Goal: Task Accomplishment & Management: Manage account settings

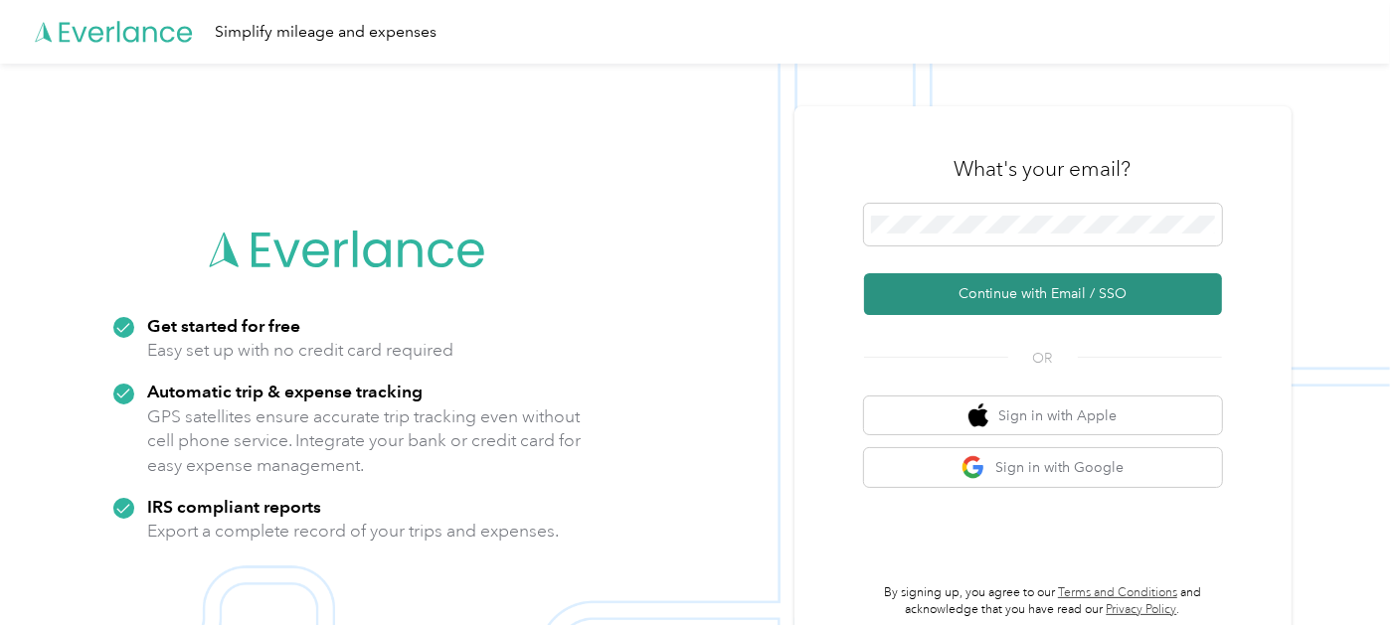
click at [1034, 297] on button "Continue with Email / SSO" at bounding box center [1043, 294] width 358 height 42
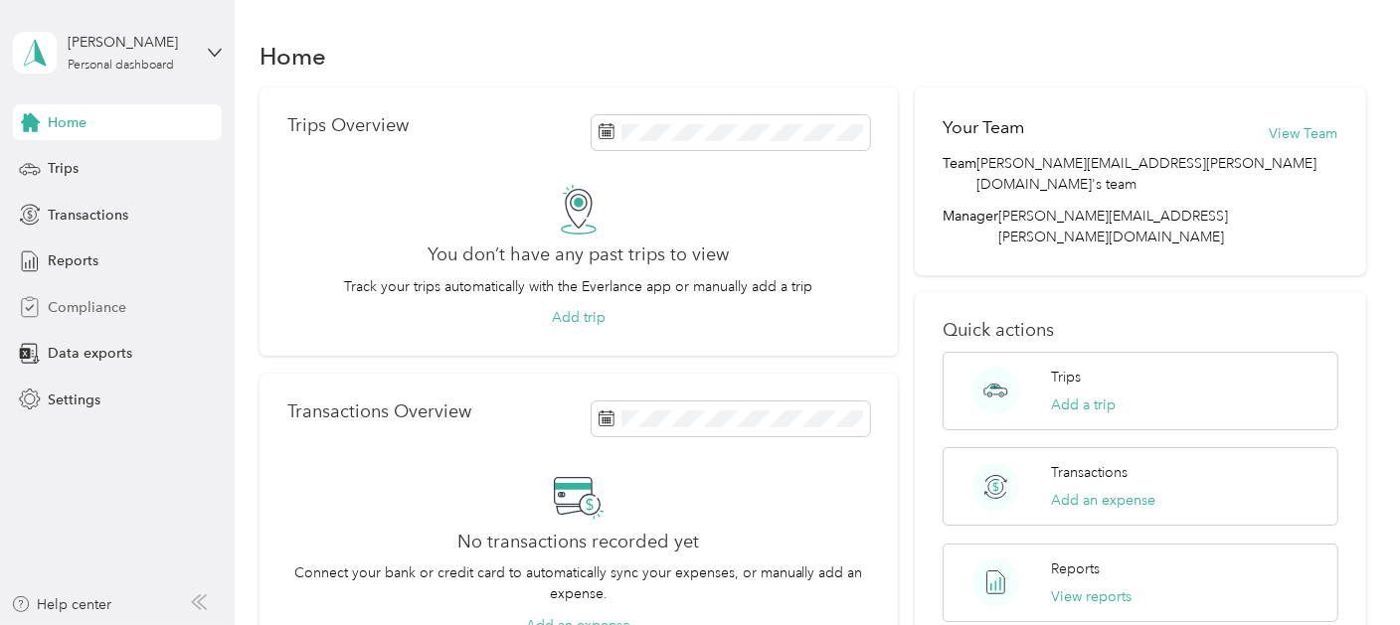
click at [92, 307] on span "Compliance" at bounding box center [87, 307] width 79 height 21
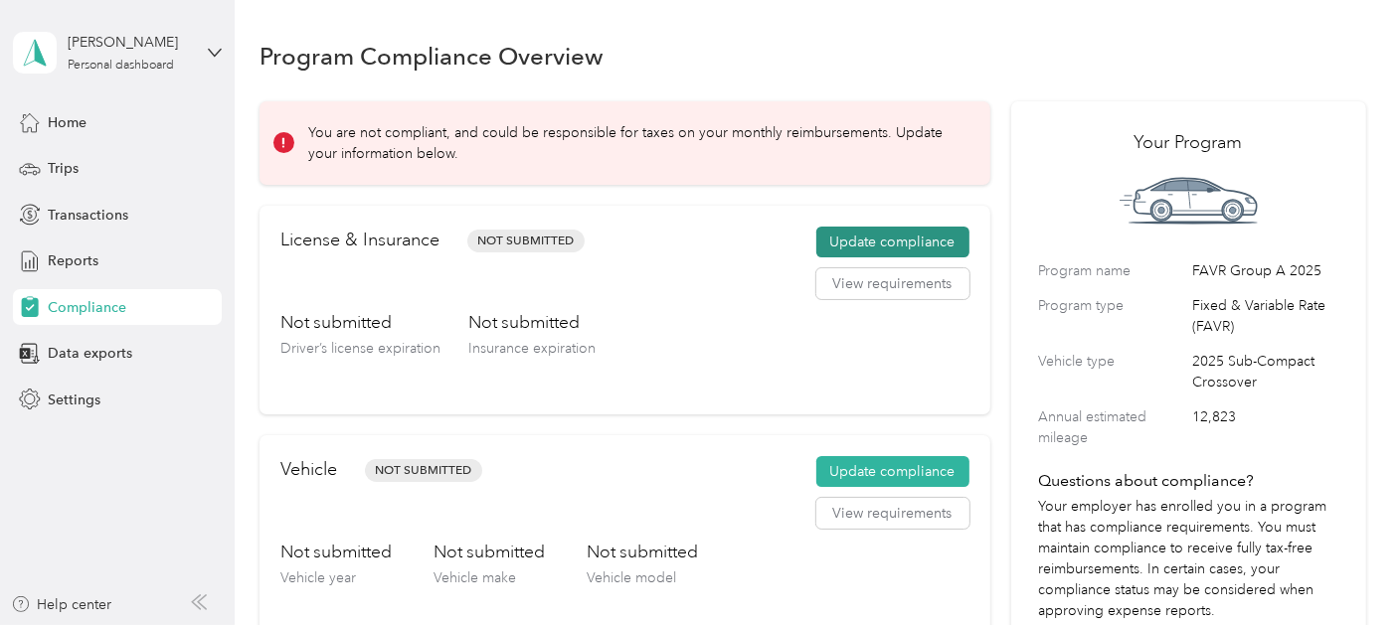
click at [860, 239] on button "Update compliance" at bounding box center [892, 243] width 153 height 32
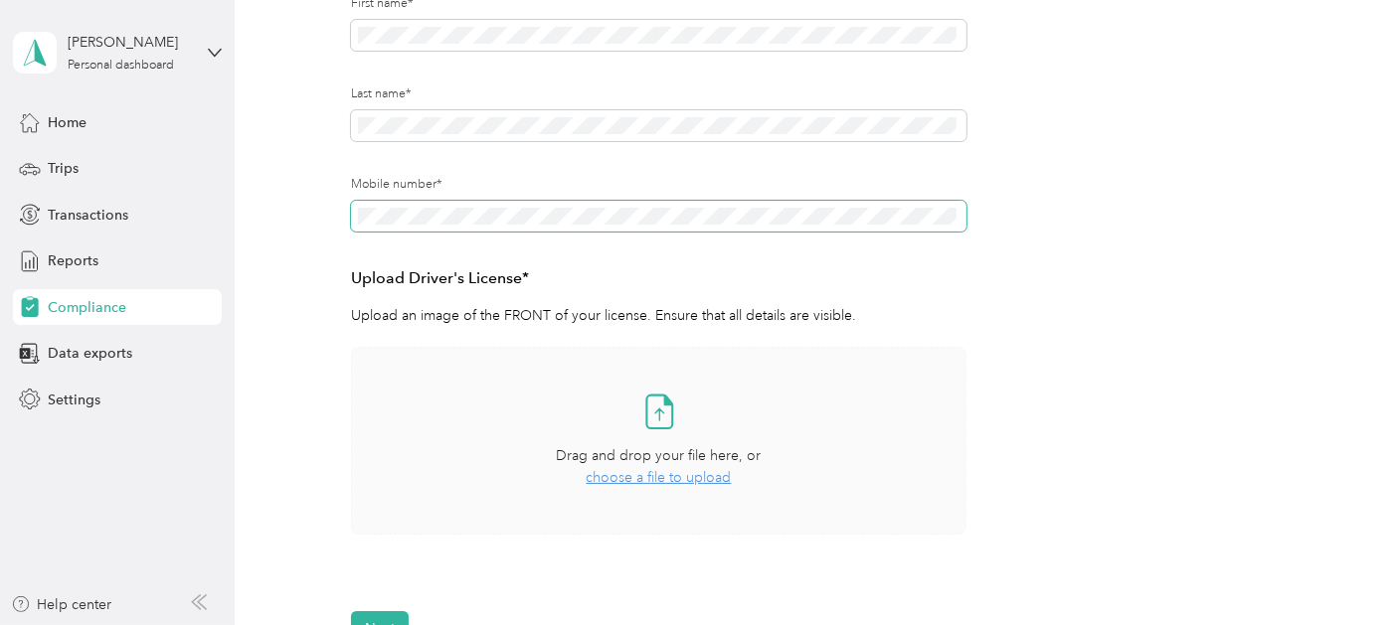
scroll to position [471, 0]
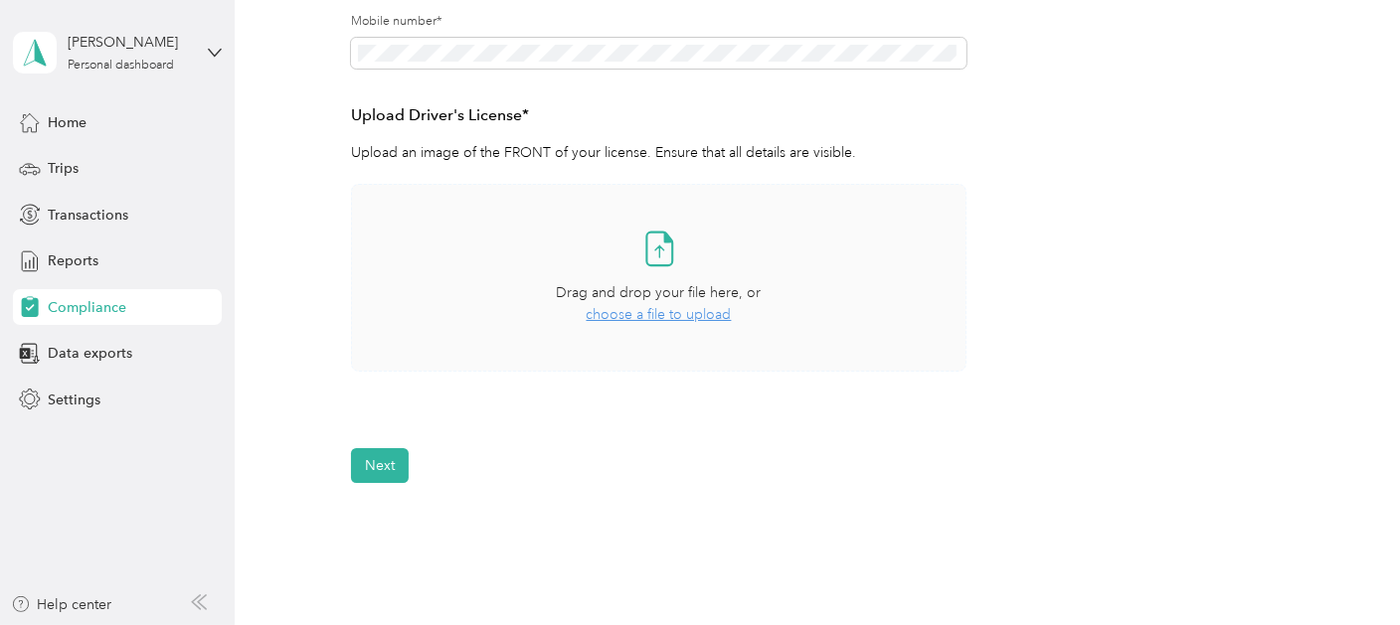
click at [651, 311] on span "choose a file to upload" at bounding box center [659, 314] width 145 height 17
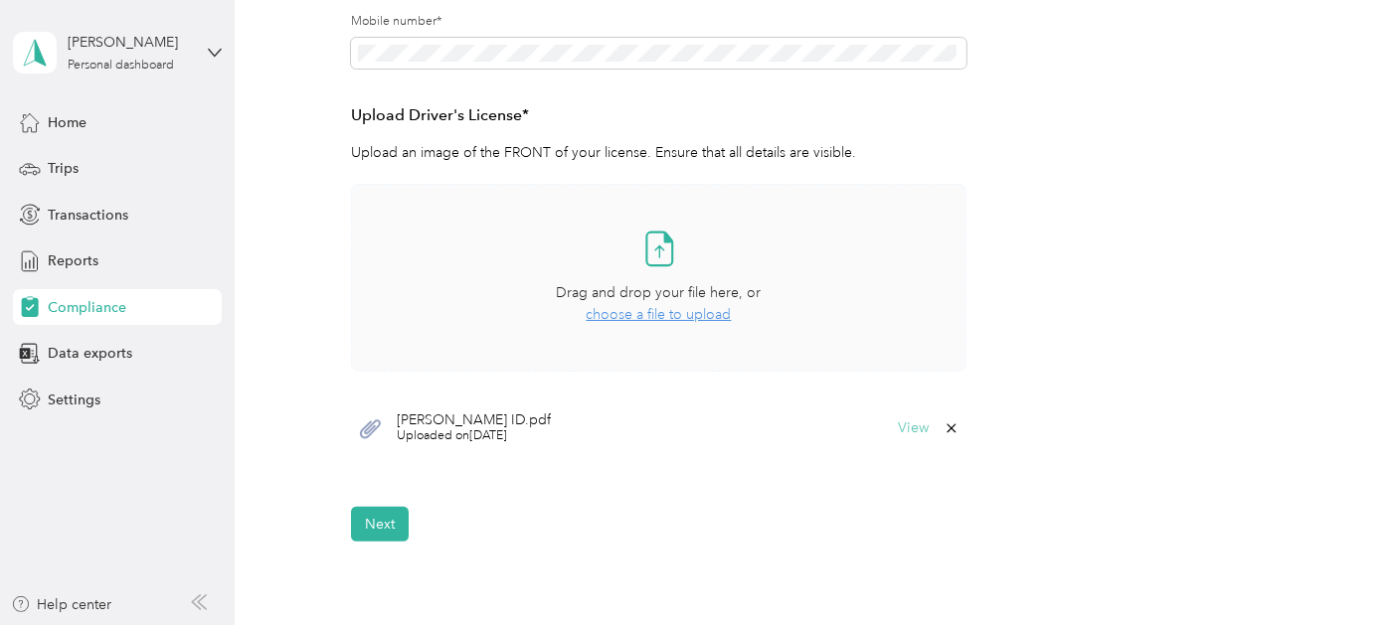
click at [910, 430] on button "View" at bounding box center [914, 429] width 31 height 14
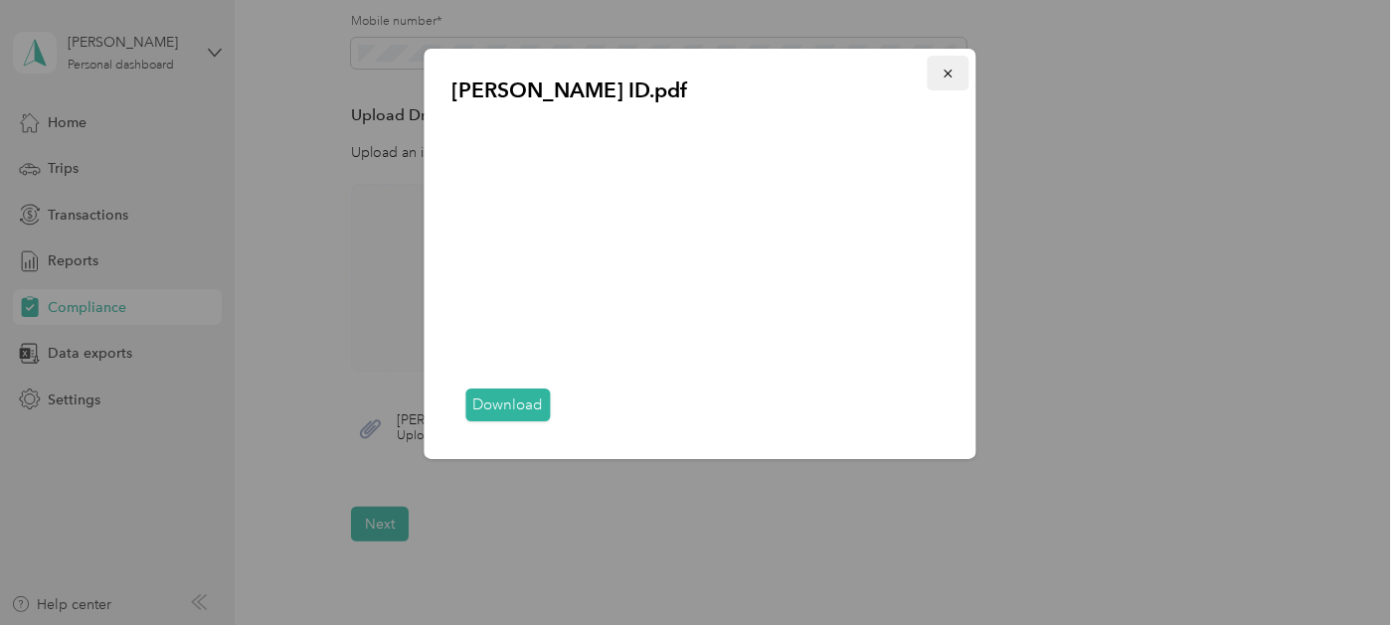
click at [946, 76] on icon "button" at bounding box center [948, 74] width 8 height 8
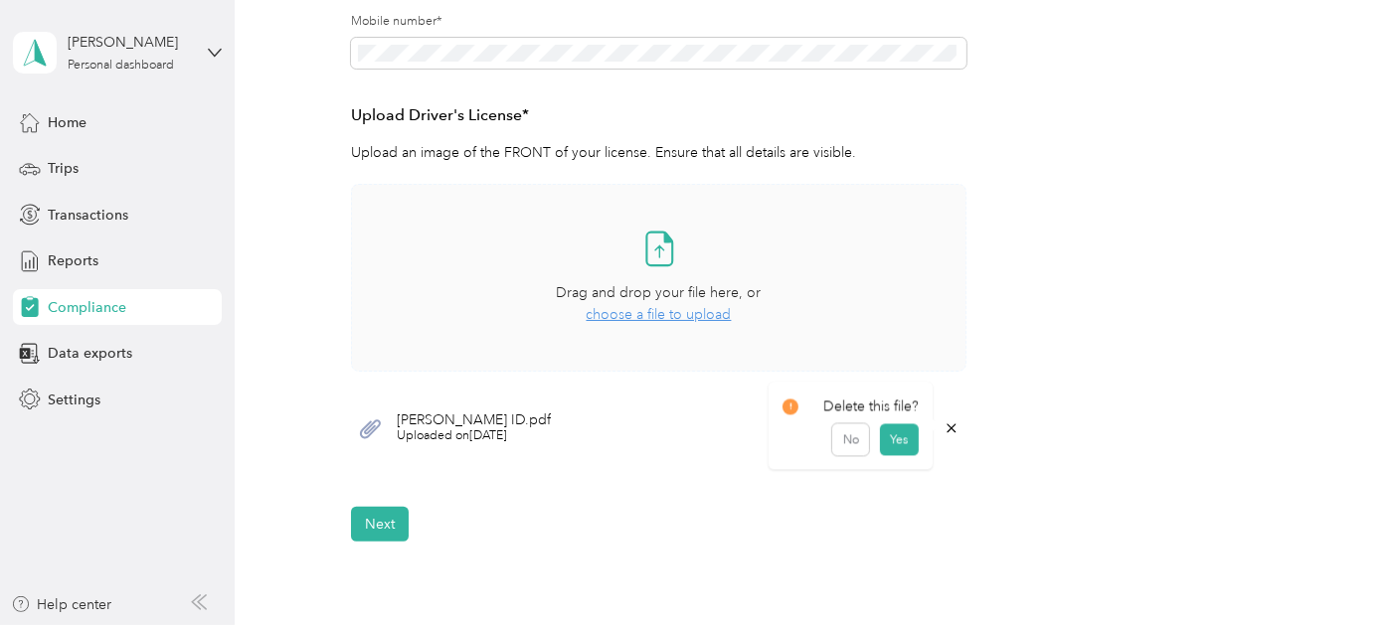
click at [949, 427] on icon at bounding box center [952, 429] width 16 height 16
click at [903, 438] on button "Yes" at bounding box center [898, 443] width 39 height 32
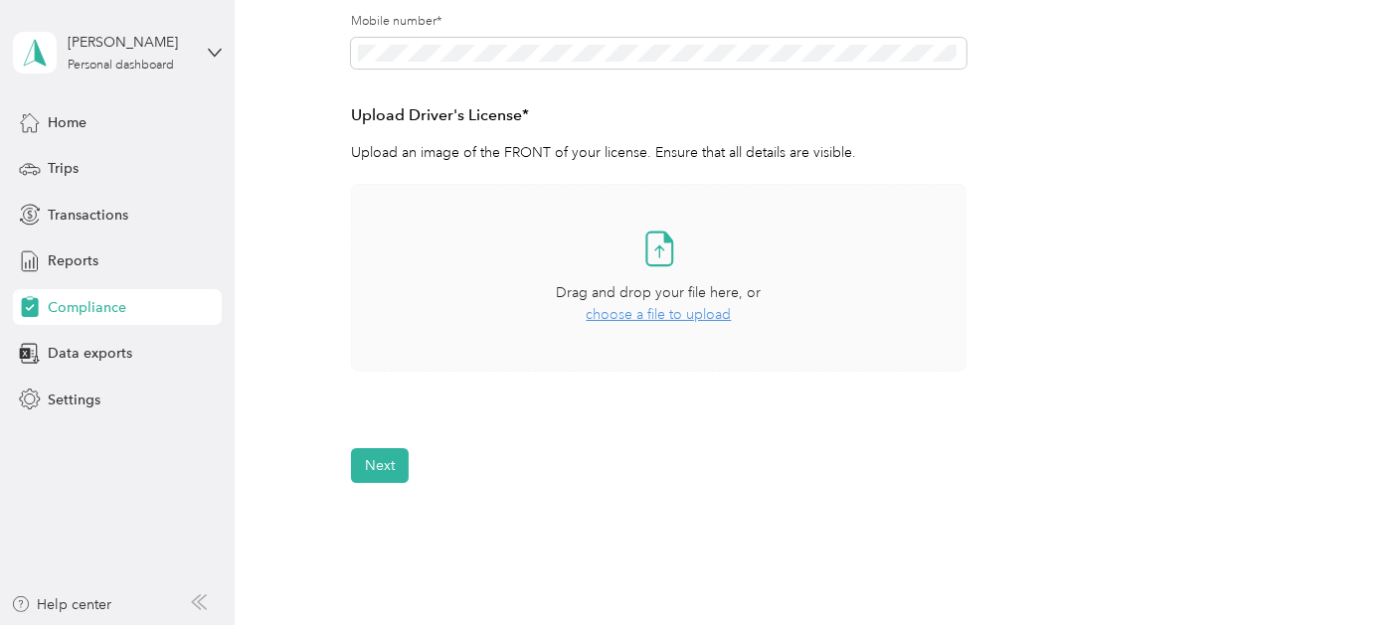
click at [659, 313] on span "choose a file to upload" at bounding box center [659, 314] width 145 height 17
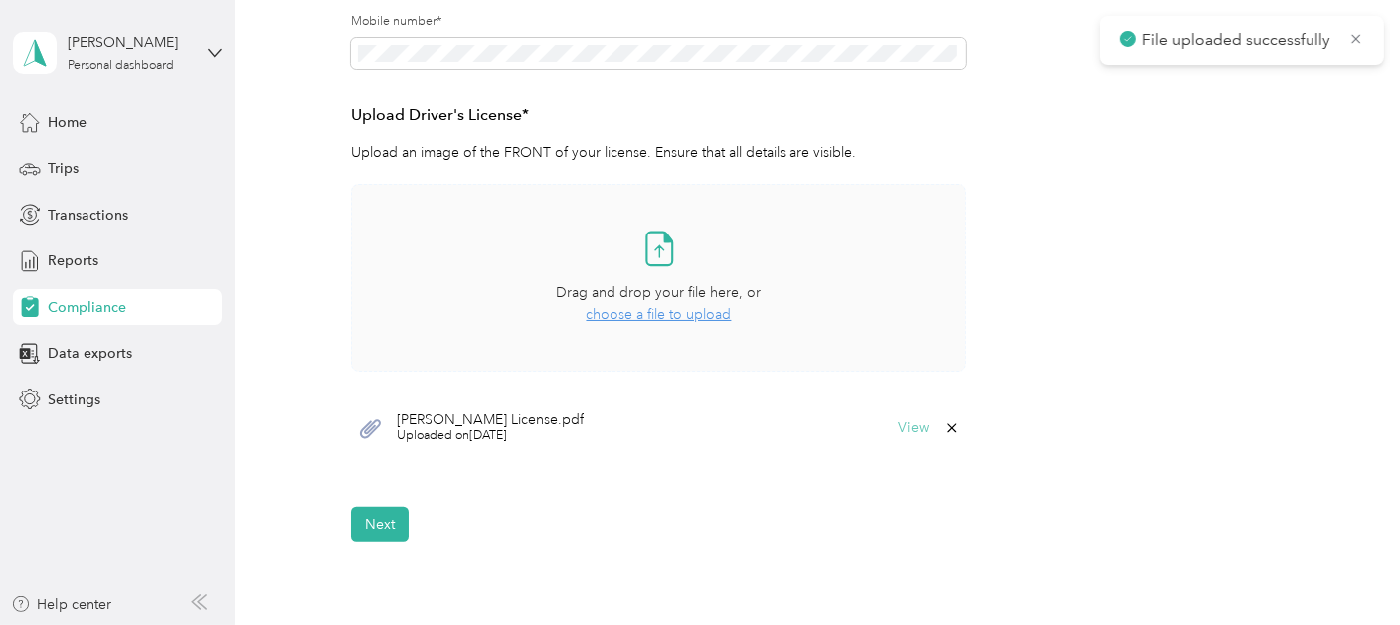
click at [904, 427] on button "View" at bounding box center [914, 429] width 31 height 14
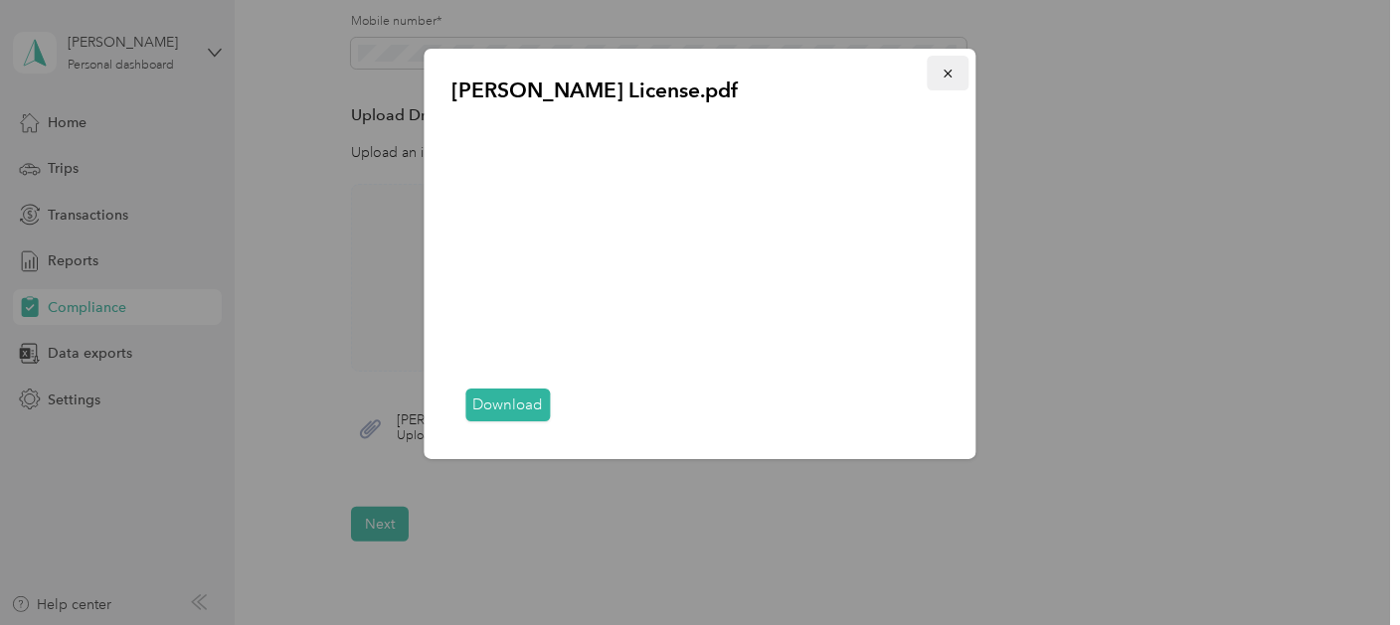
click at [952, 67] on icon "button" at bounding box center [949, 74] width 14 height 14
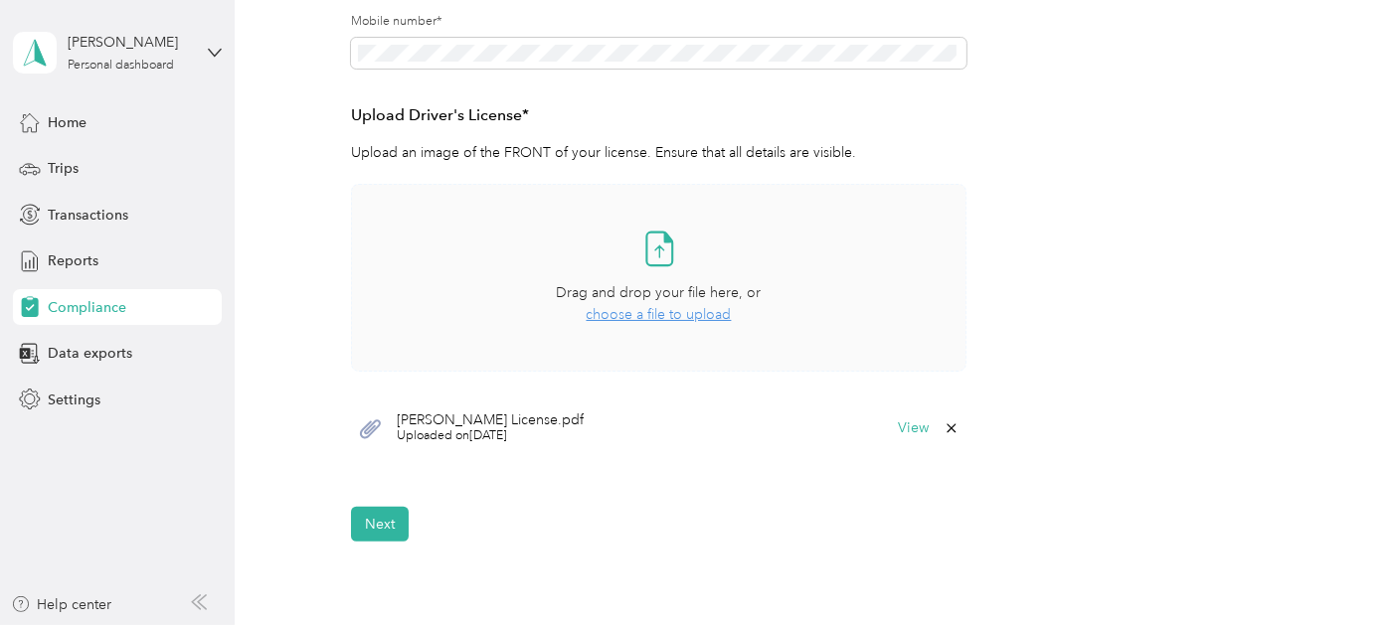
scroll to position [676, 0]
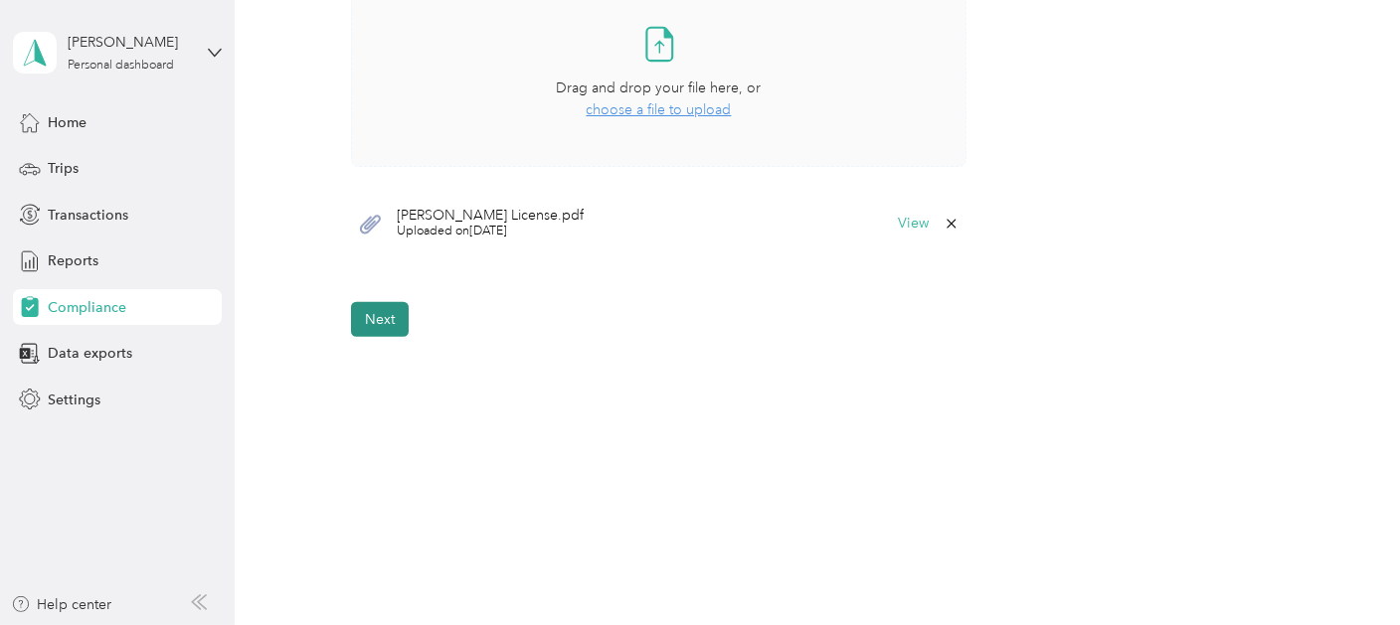
click at [384, 320] on button "Next" at bounding box center [380, 319] width 58 height 35
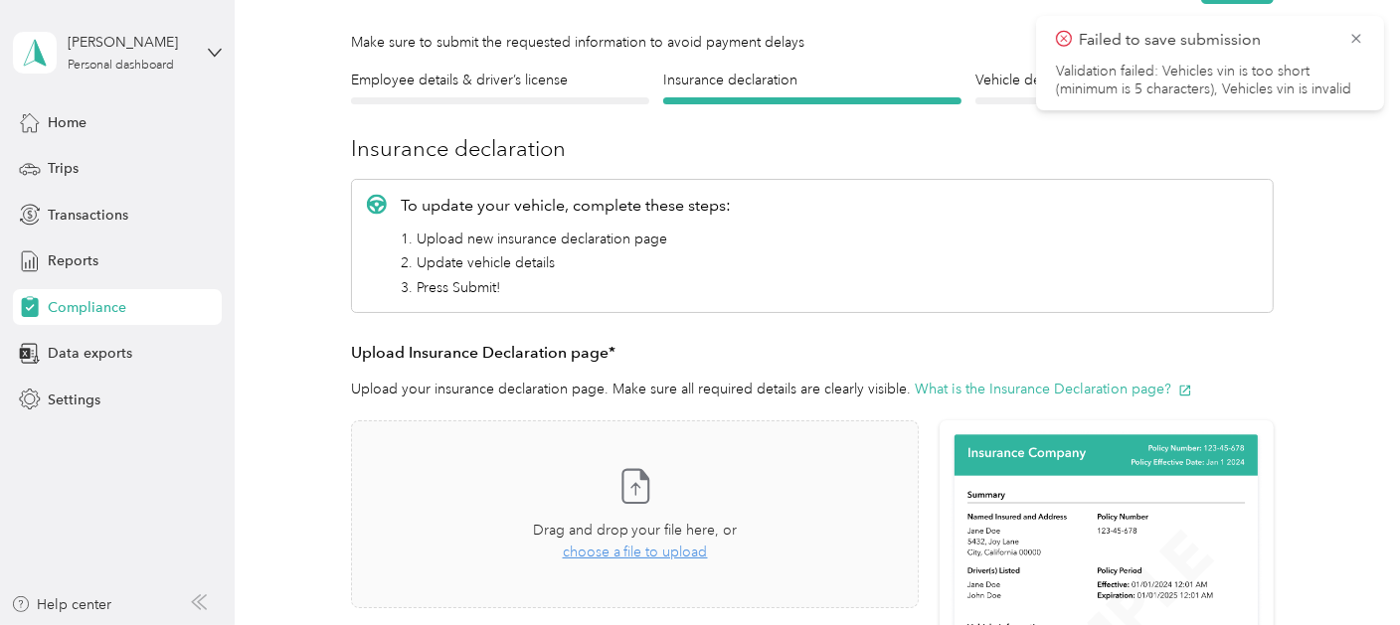
scroll to position [220, 0]
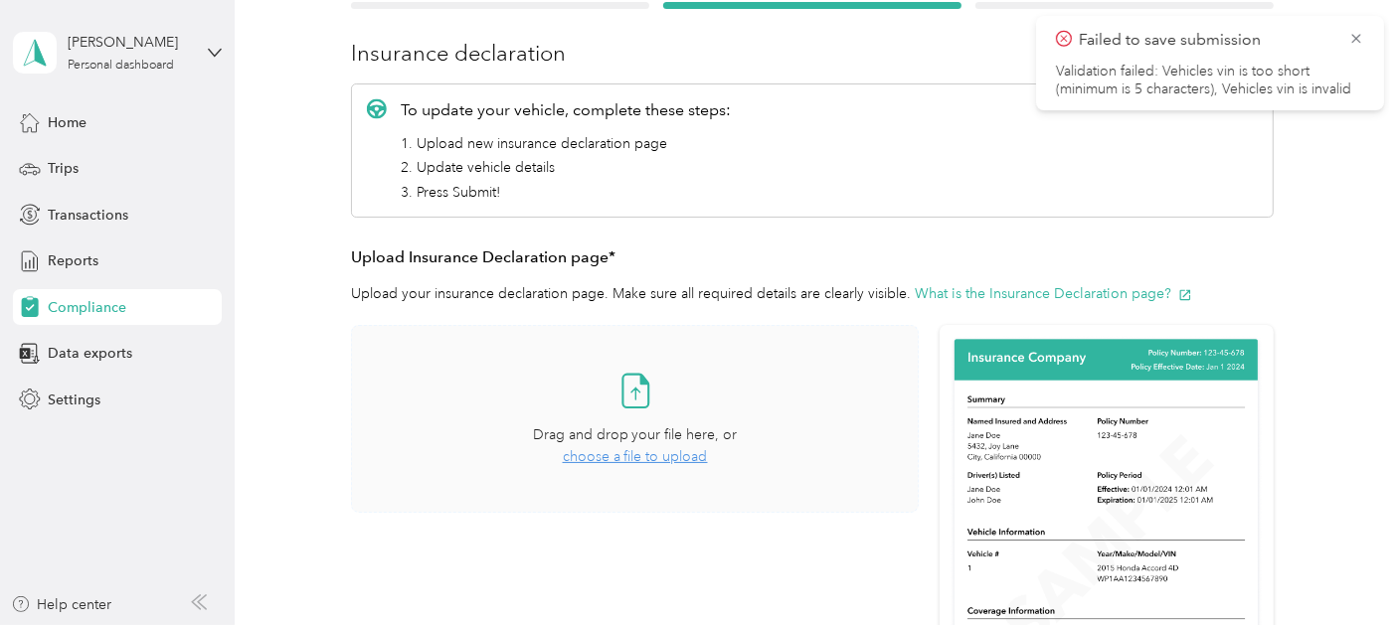
click at [619, 455] on span "choose a file to upload" at bounding box center [635, 456] width 145 height 17
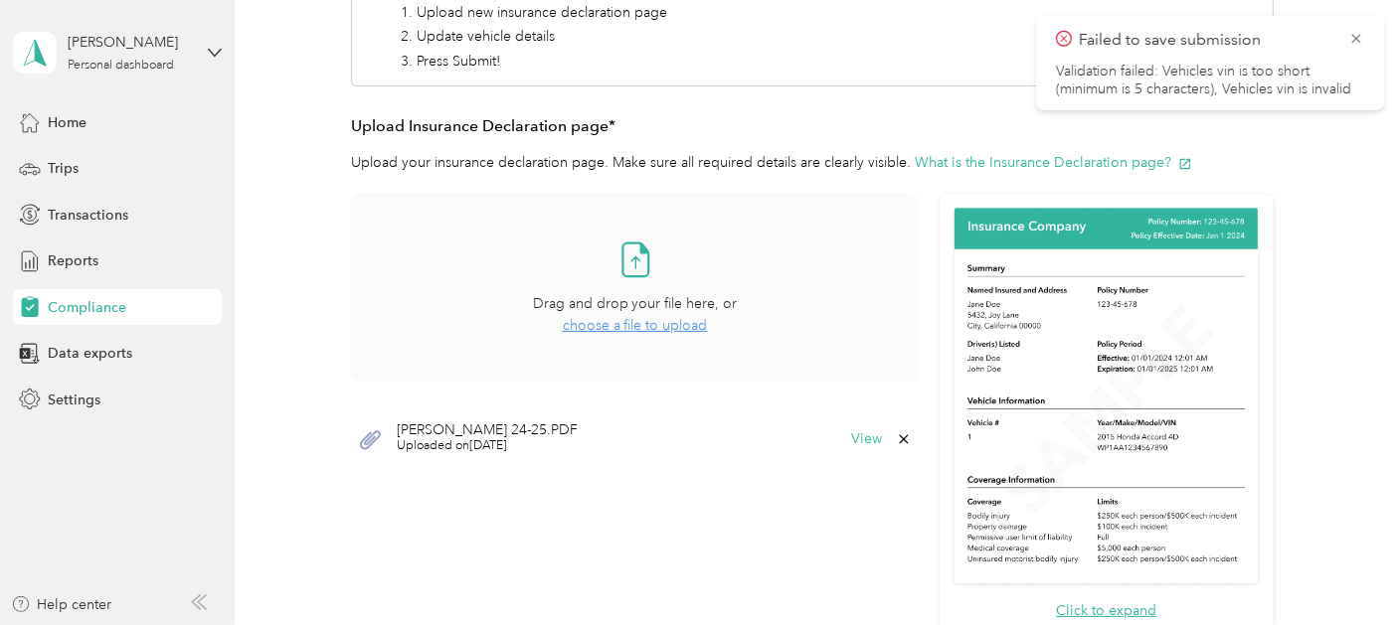
scroll to position [349, 0]
click at [1352, 38] on icon at bounding box center [1356, 39] width 16 height 18
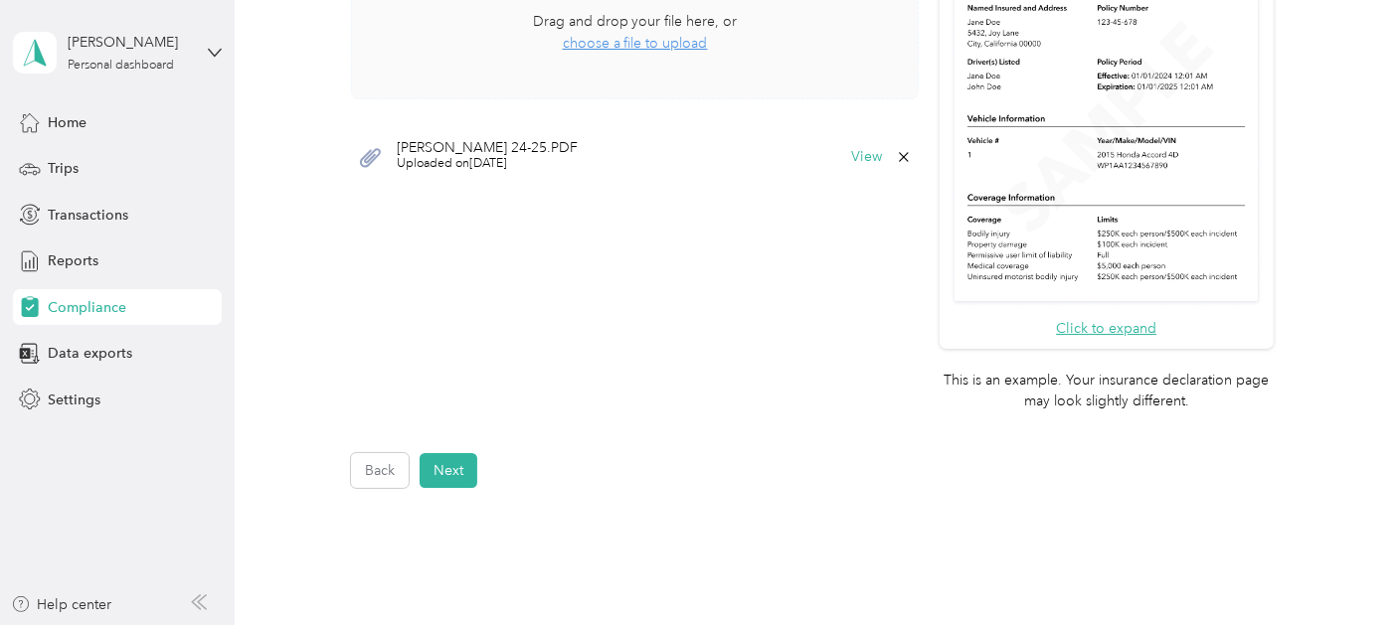
scroll to position [645, 0]
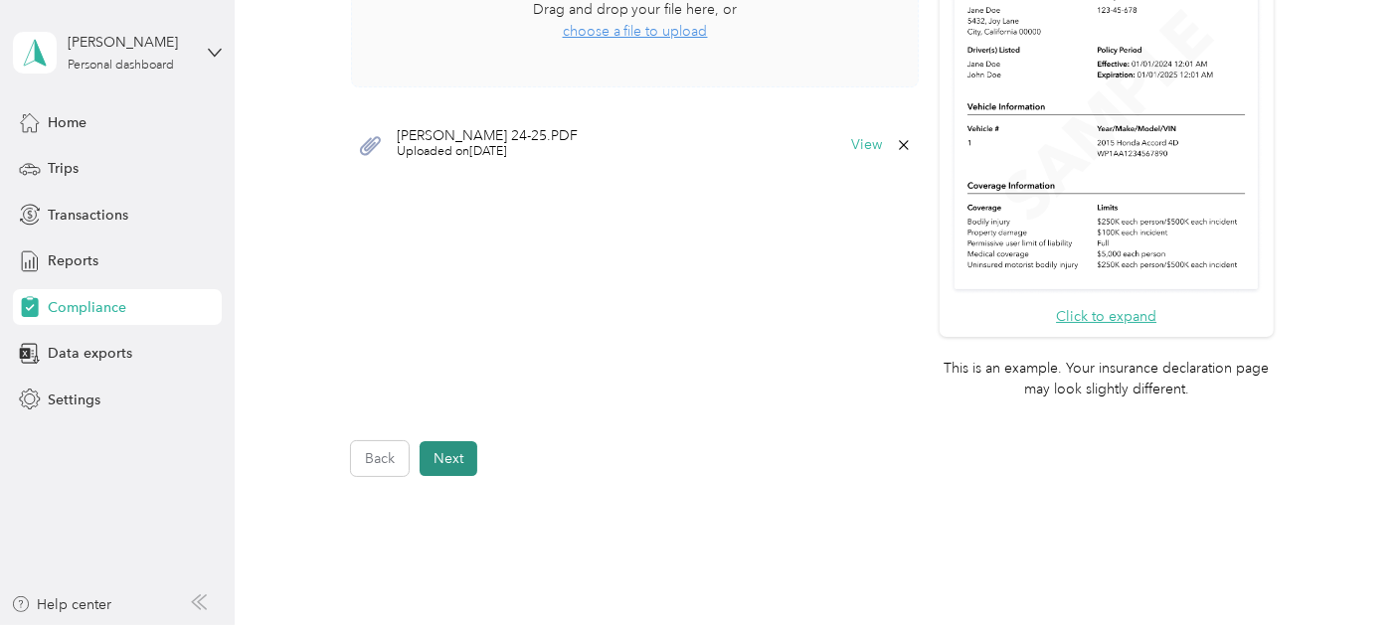
click at [452, 469] on button "Next" at bounding box center [449, 459] width 58 height 35
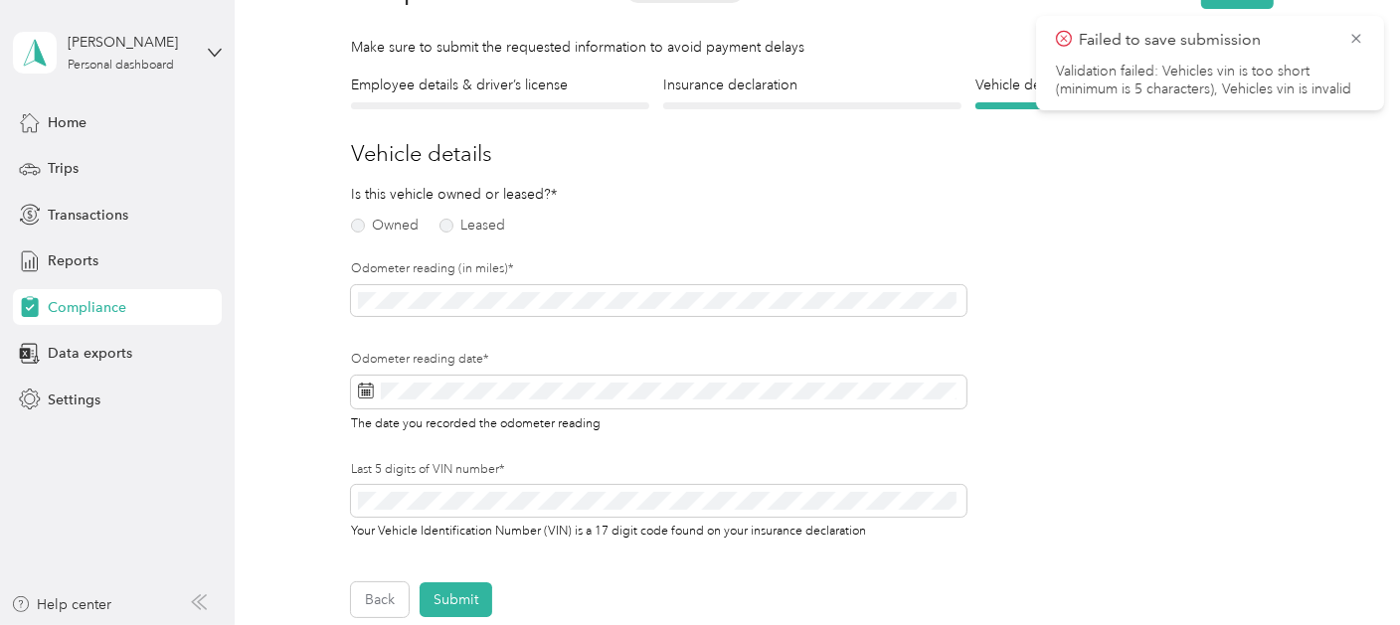
scroll to position [24, 0]
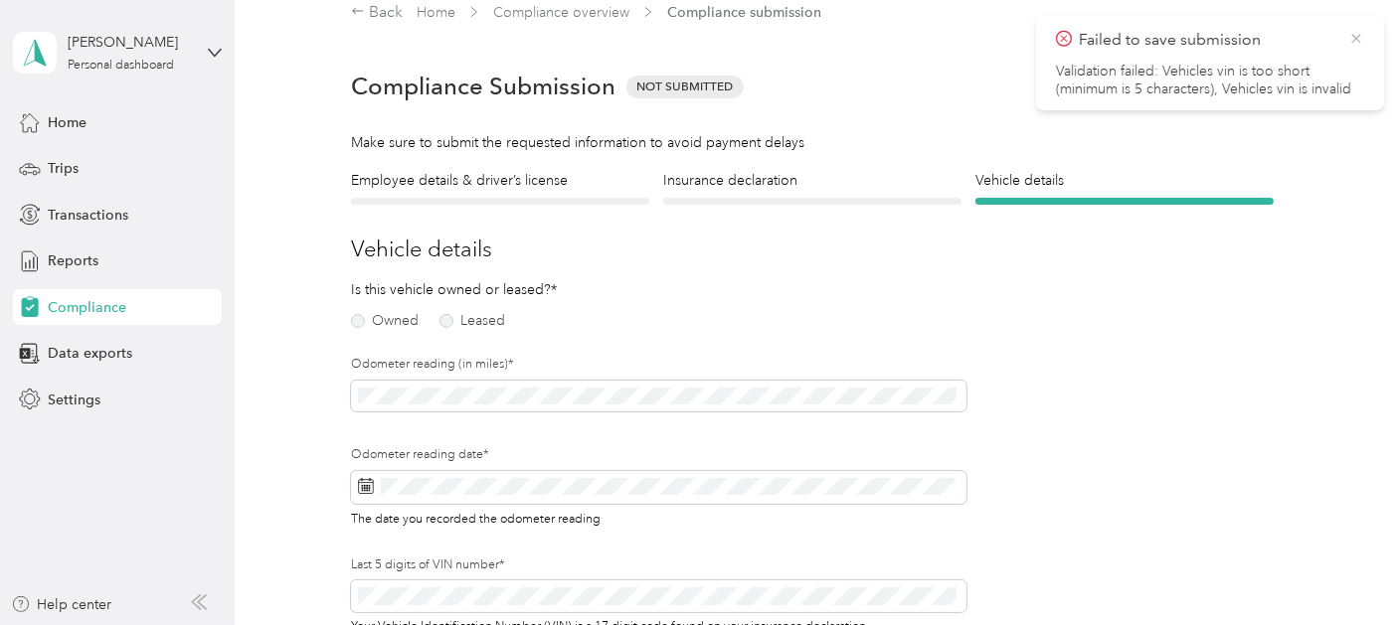
click at [1354, 39] on icon at bounding box center [1356, 39] width 16 height 18
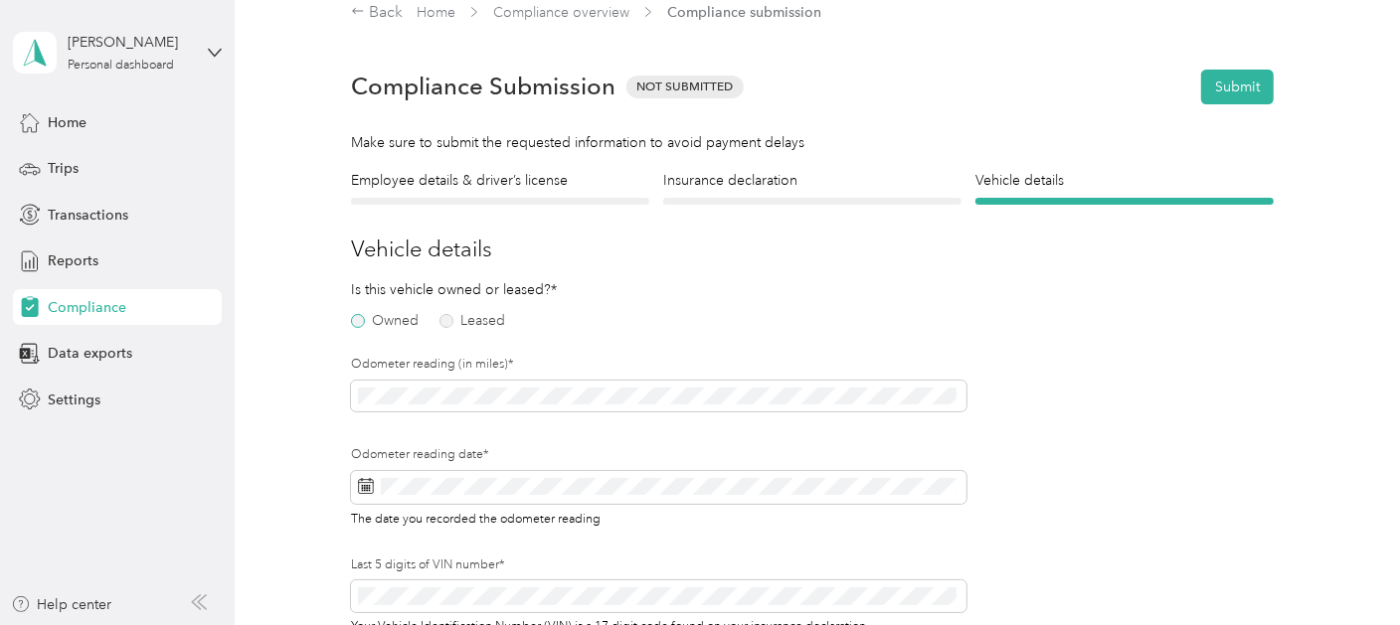
click at [364, 321] on label "Owned" at bounding box center [385, 321] width 68 height 14
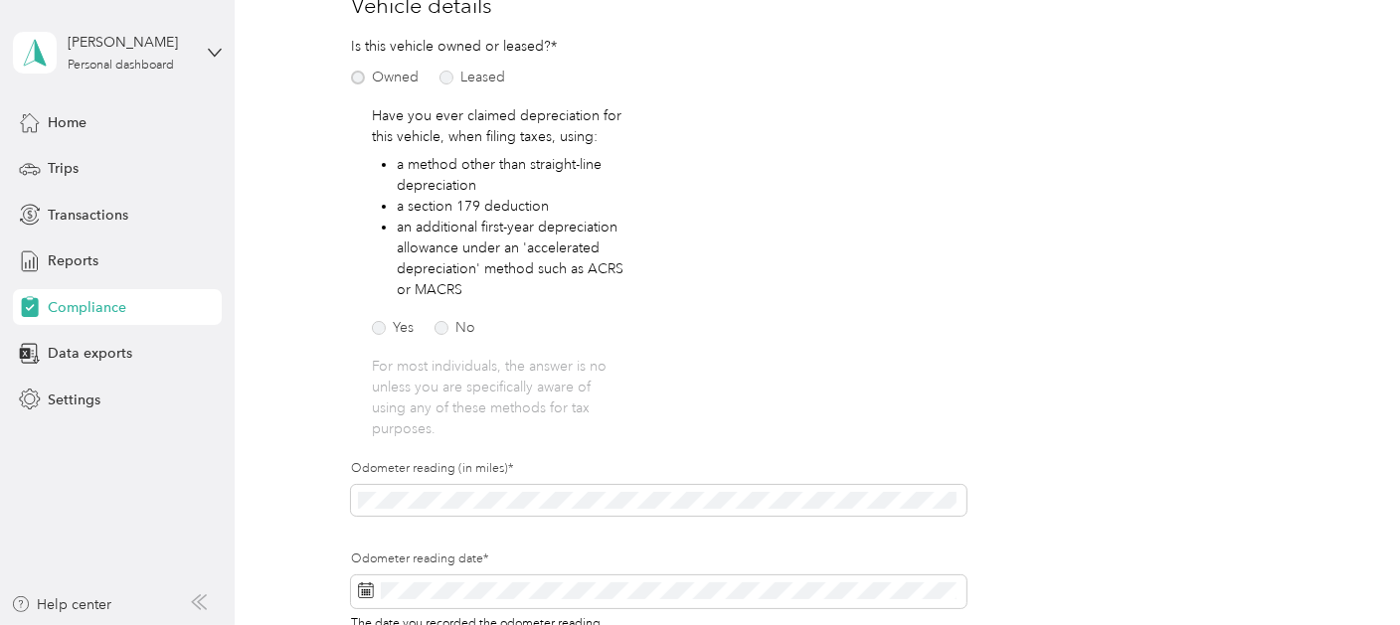
scroll to position [269, 0]
click at [439, 327] on label "No" at bounding box center [455, 326] width 41 height 14
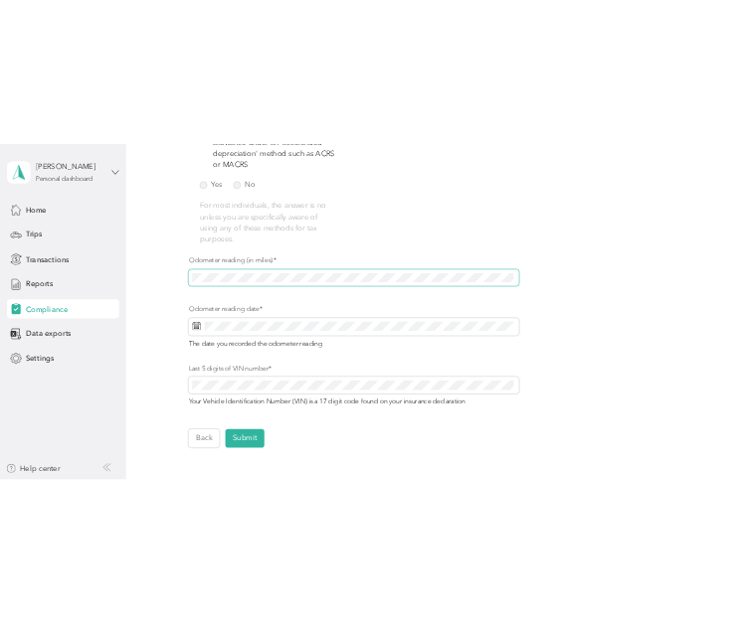
scroll to position [522, 0]
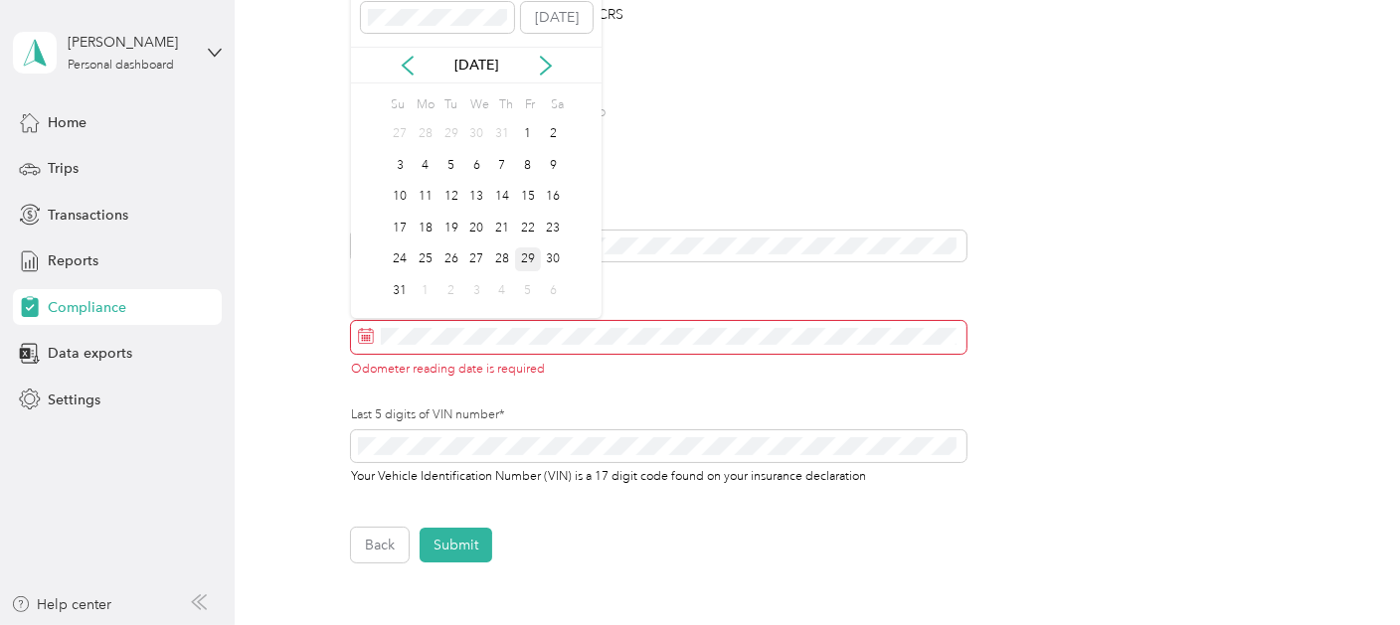
click at [522, 268] on div "29" at bounding box center [528, 260] width 26 height 25
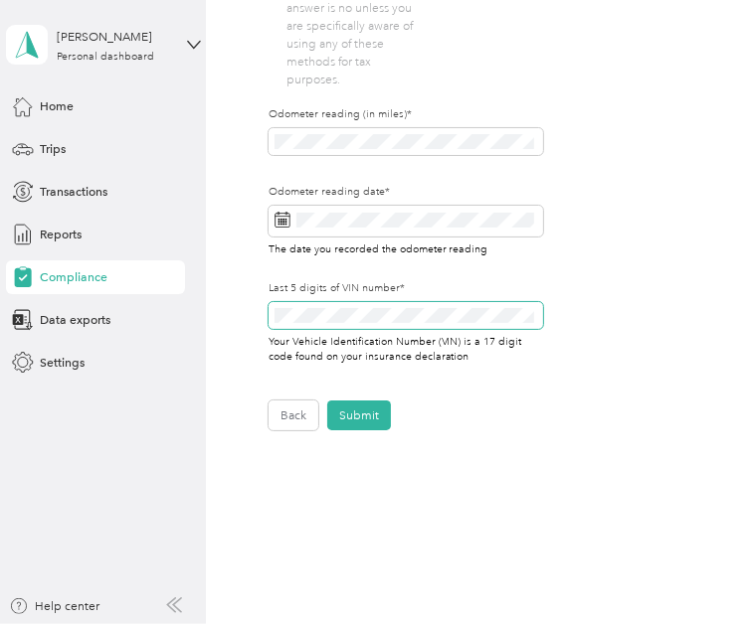
scroll to position [764, 0]
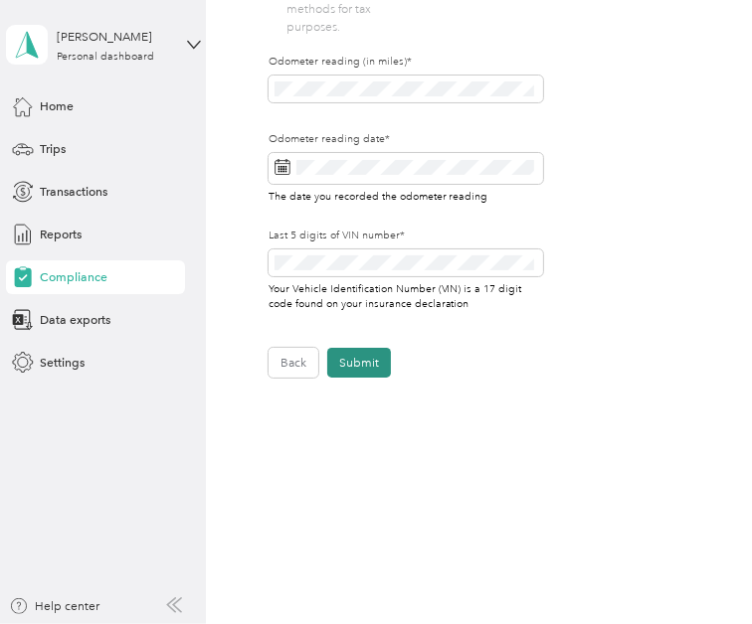
click at [362, 358] on button "Submit" at bounding box center [359, 363] width 64 height 30
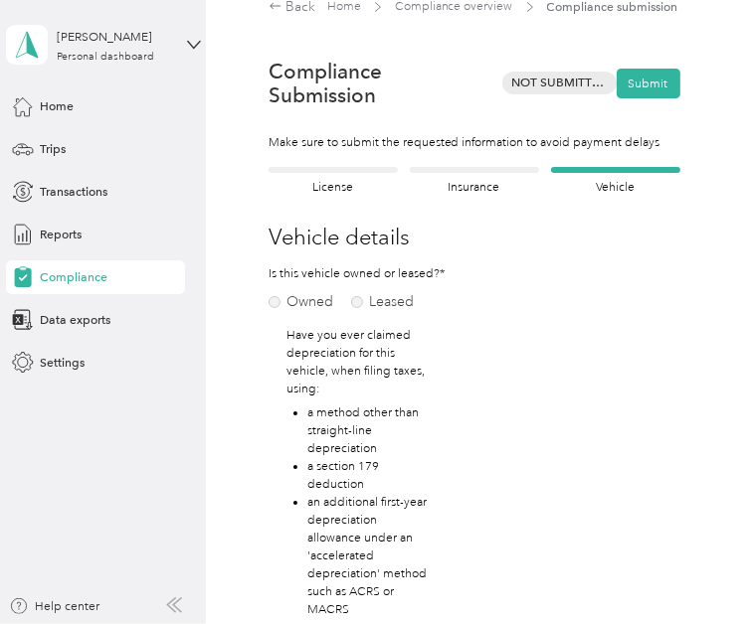
scroll to position [20, 0]
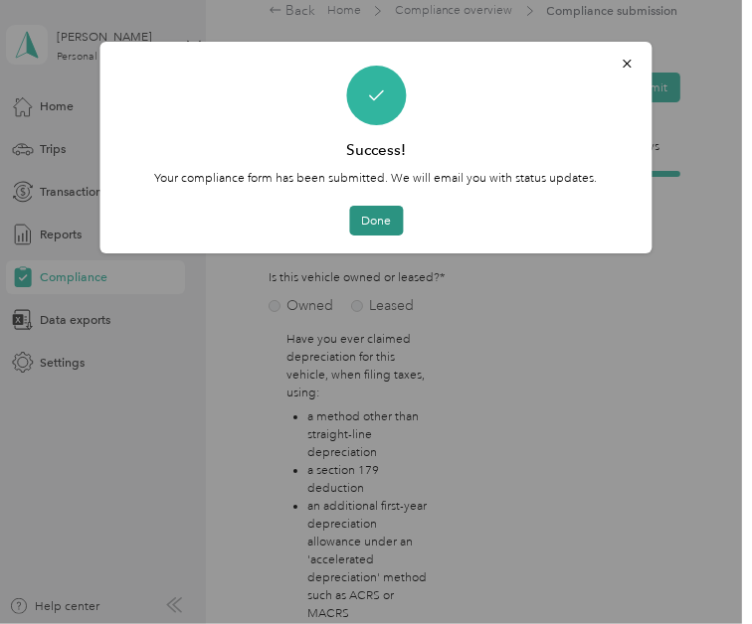
click at [370, 226] on button "Done" at bounding box center [376, 221] width 54 height 30
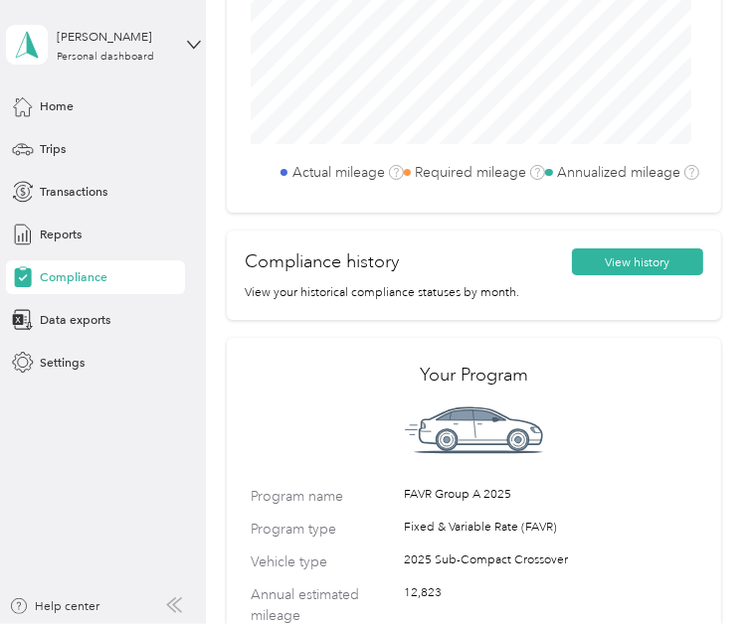
scroll to position [923, 0]
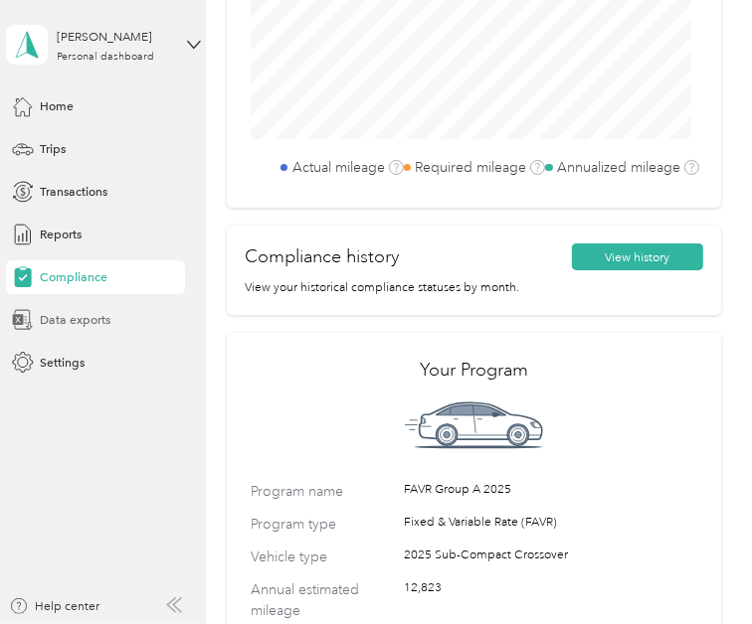
click at [90, 324] on span "Data exports" at bounding box center [75, 320] width 71 height 18
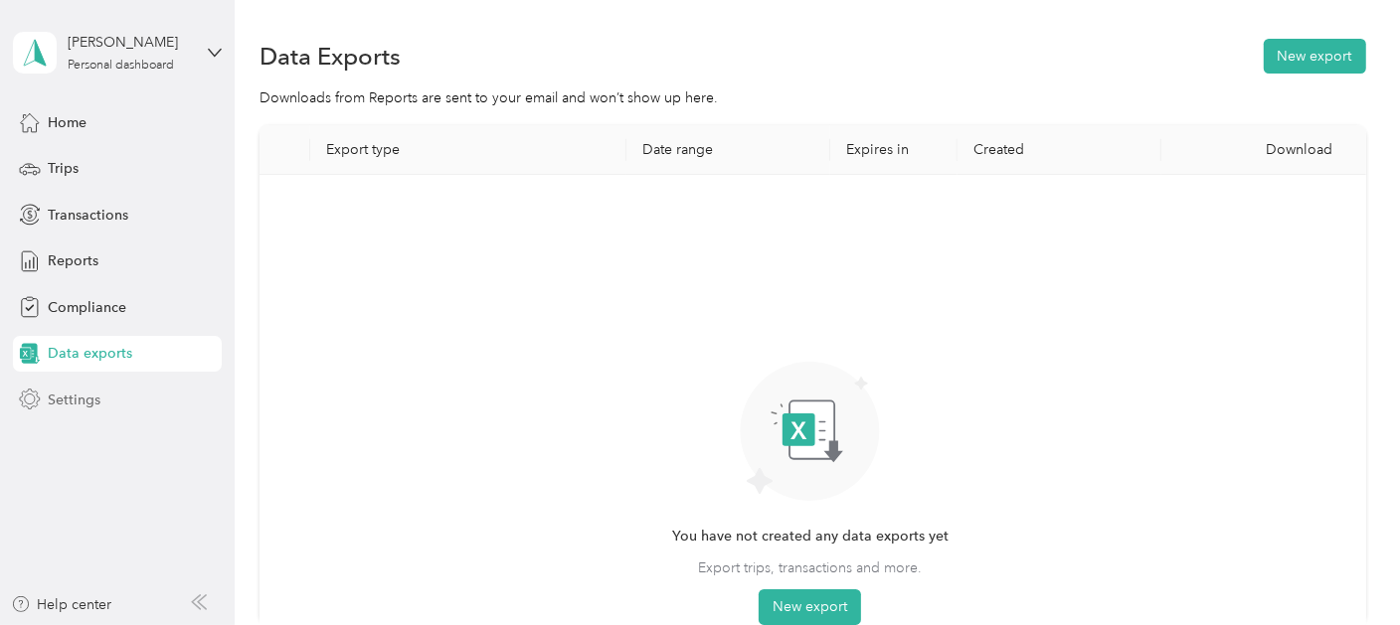
click at [87, 395] on span "Settings" at bounding box center [74, 400] width 53 height 21
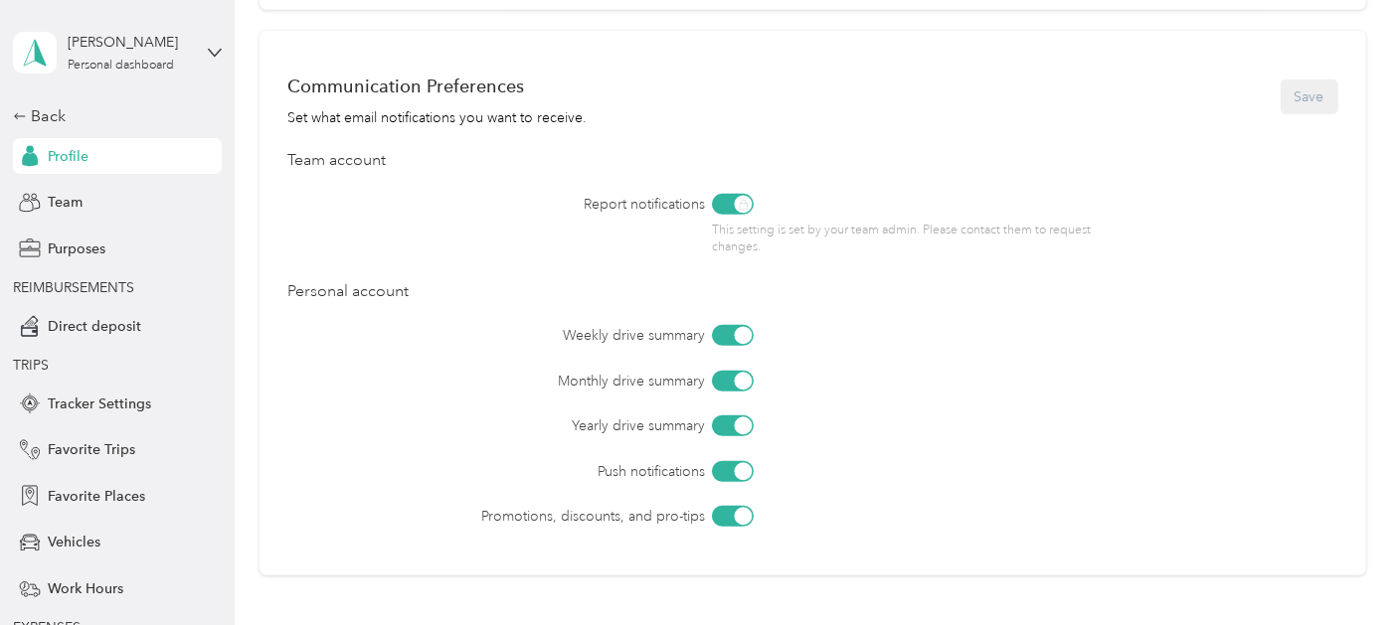
scroll to position [802, 0]
click at [735, 514] on div at bounding box center [743, 515] width 18 height 18
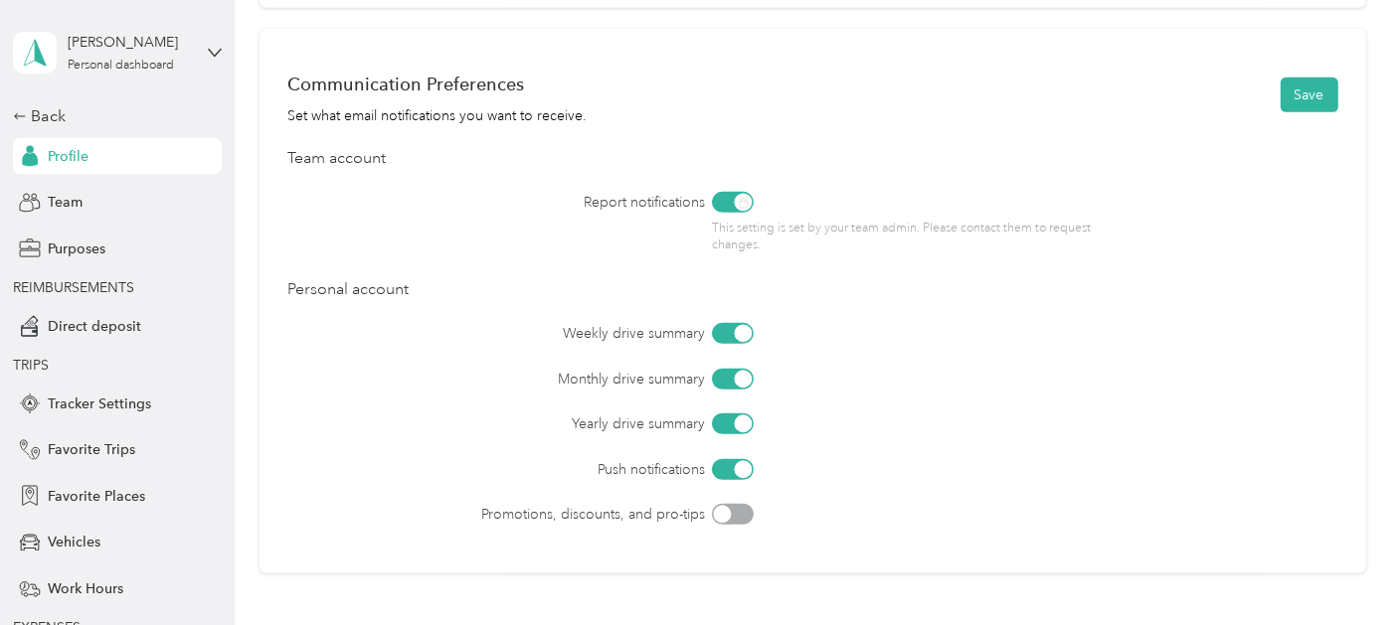
click at [739, 424] on div at bounding box center [743, 425] width 18 height 18
click at [1297, 95] on button "Save" at bounding box center [1310, 95] width 58 height 35
click at [74, 325] on span "Direct deposit" at bounding box center [94, 326] width 93 height 21
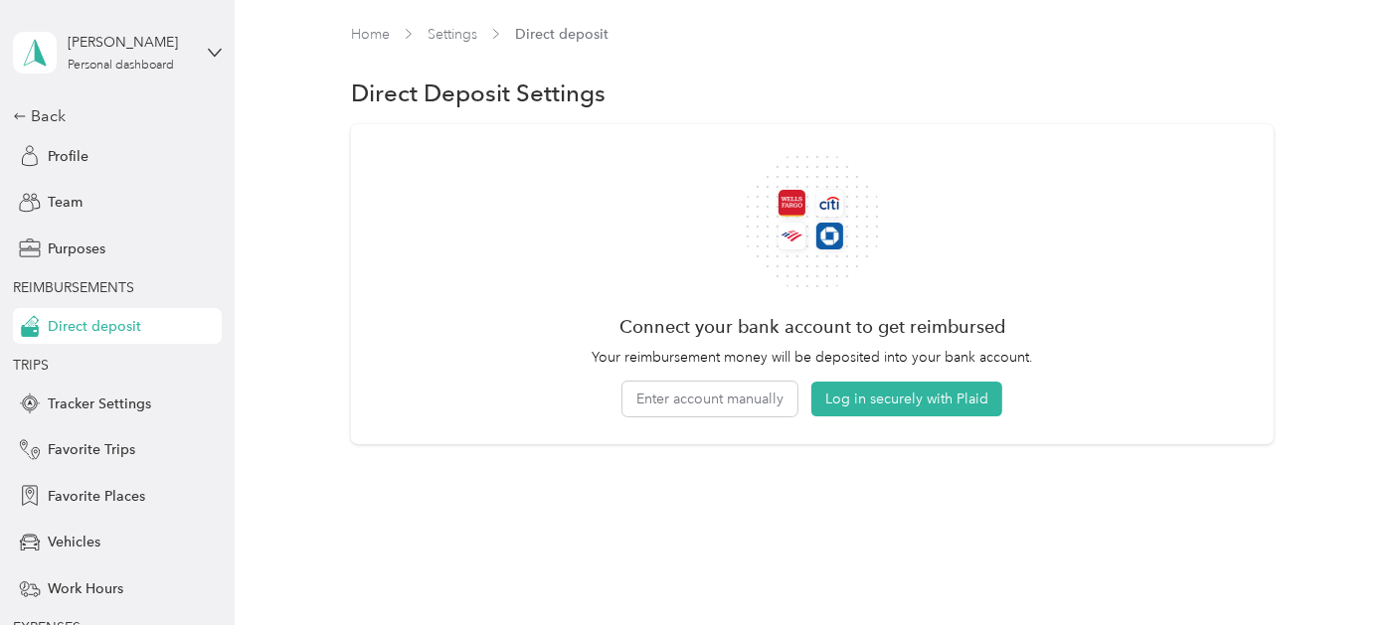
scroll to position [25, 0]
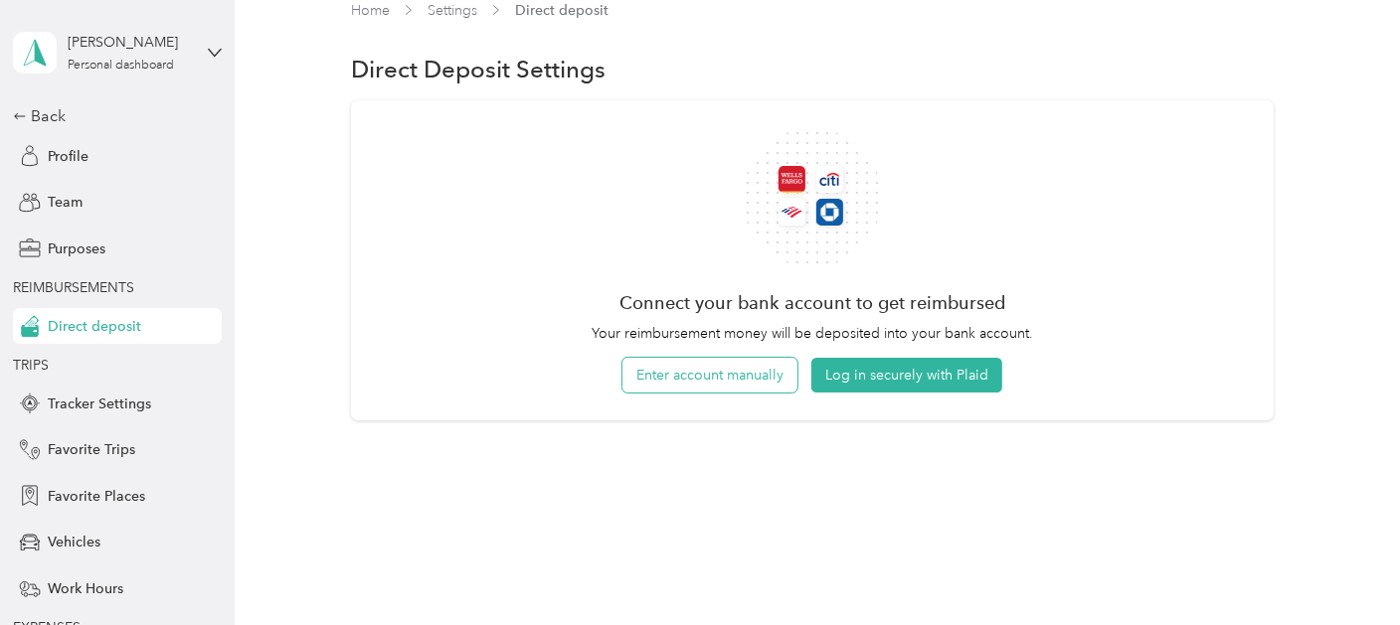
click at [772, 371] on button "Enter account manually" at bounding box center [709, 375] width 175 height 35
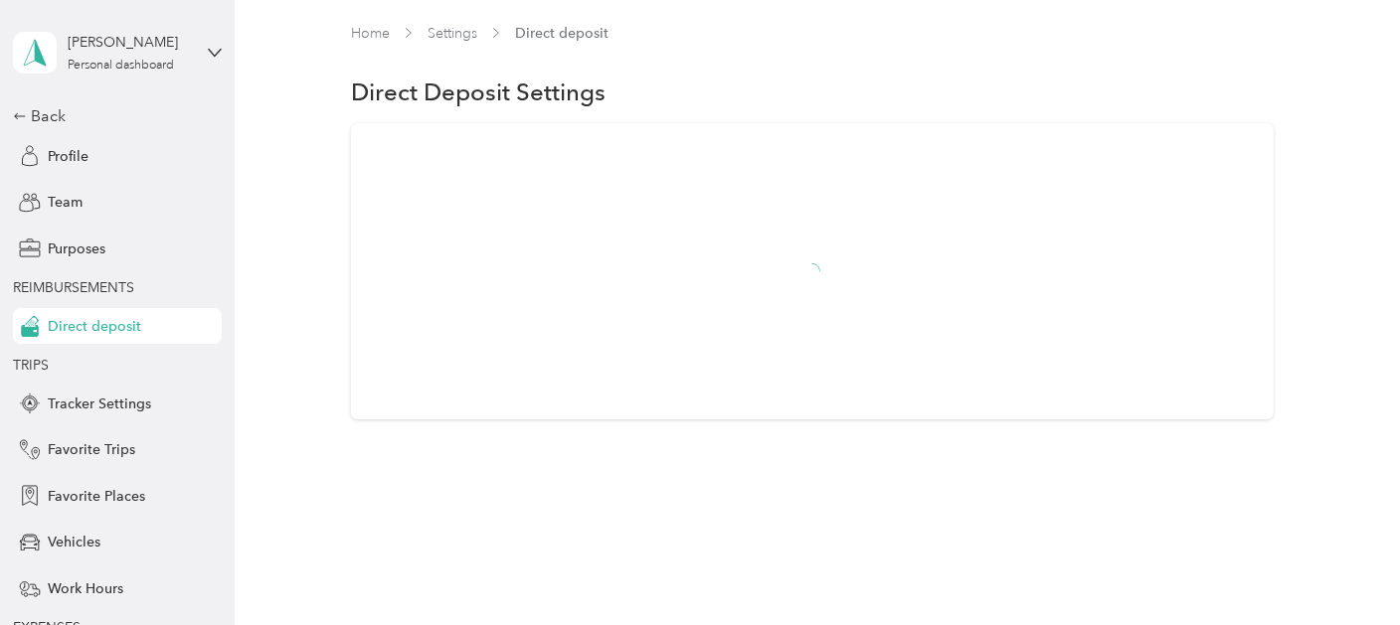
scroll to position [1, 0]
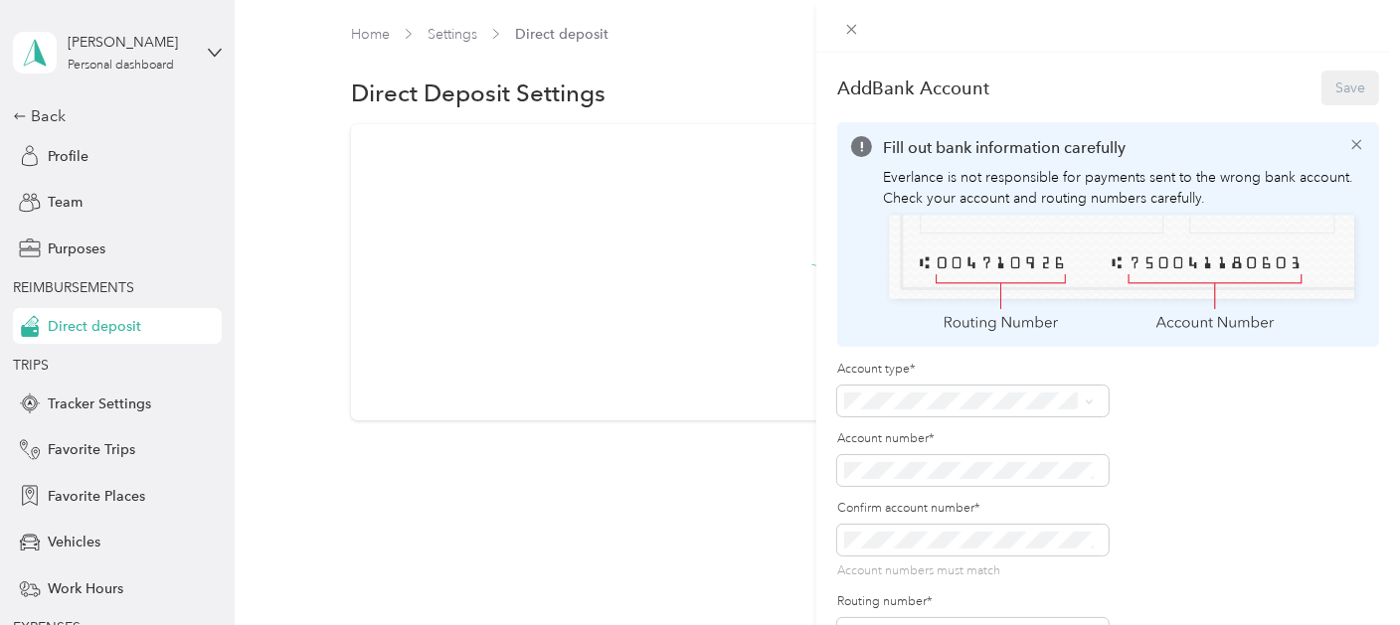
click at [877, 434] on li "Checking" at bounding box center [969, 421] width 264 height 35
click at [879, 455] on span at bounding box center [972, 470] width 270 height 31
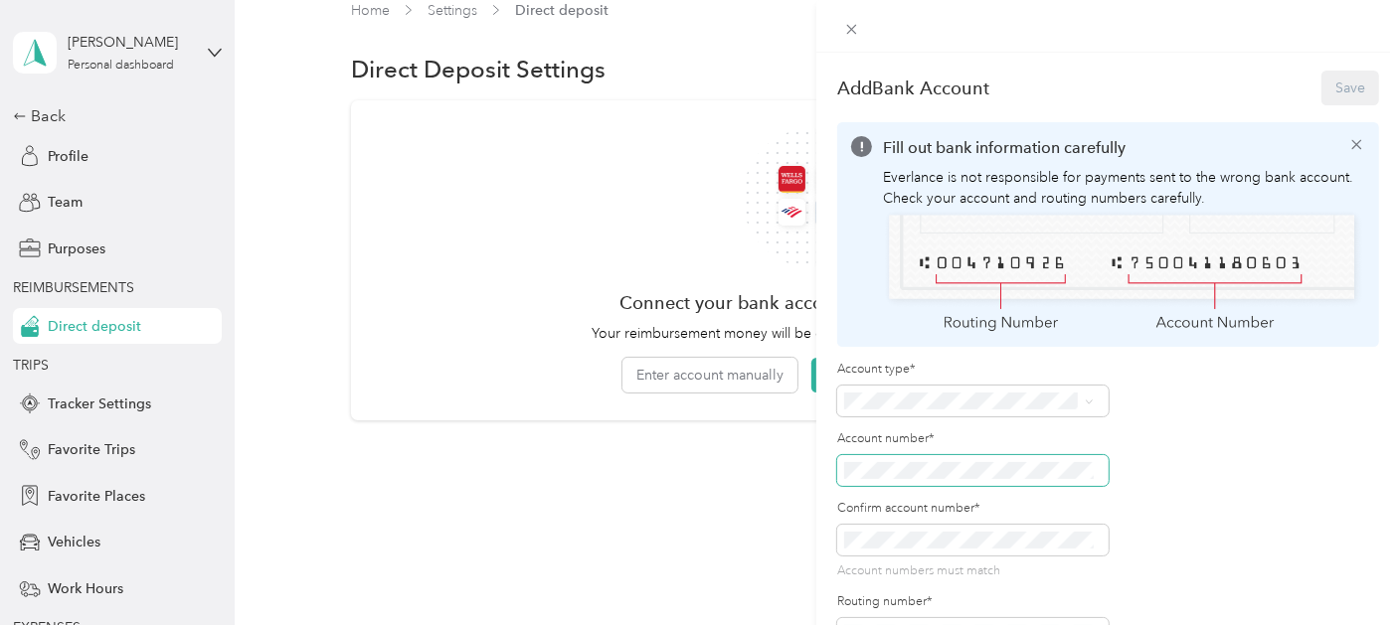
scroll to position [135, 0]
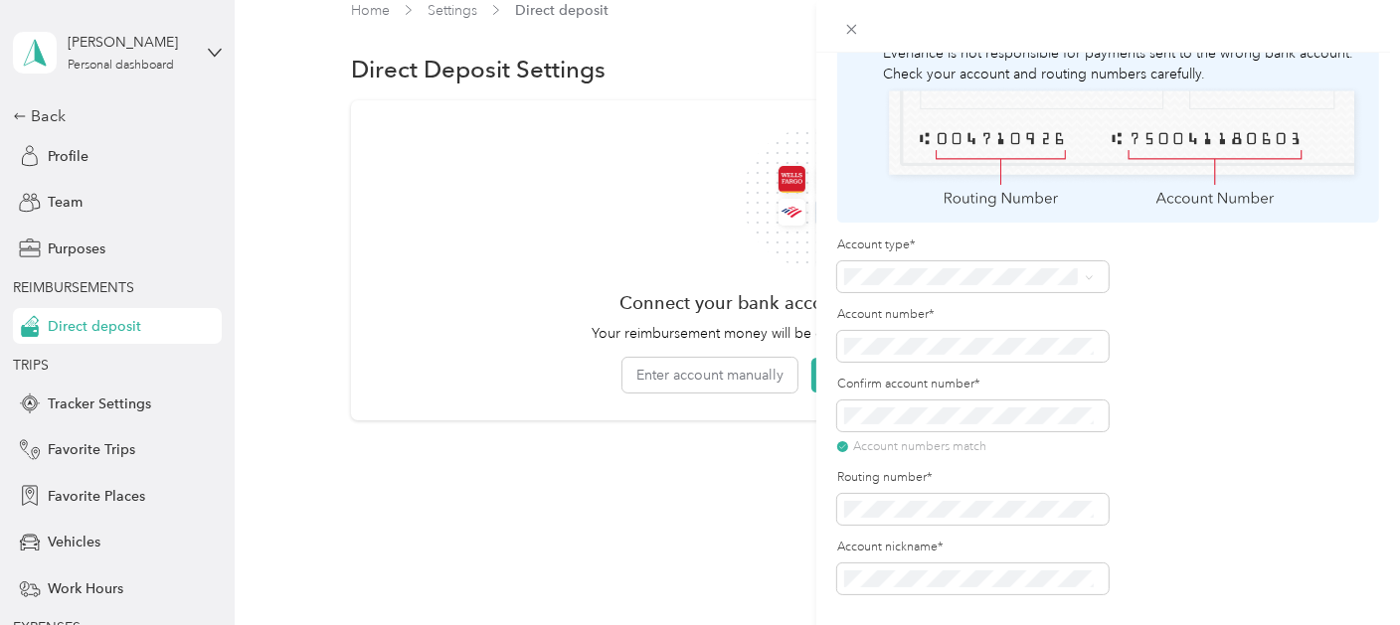
click at [1183, 336] on div "Account type* Account number* Confirm account number* Account numbers match Rou…" at bounding box center [1108, 416] width 542 height 358
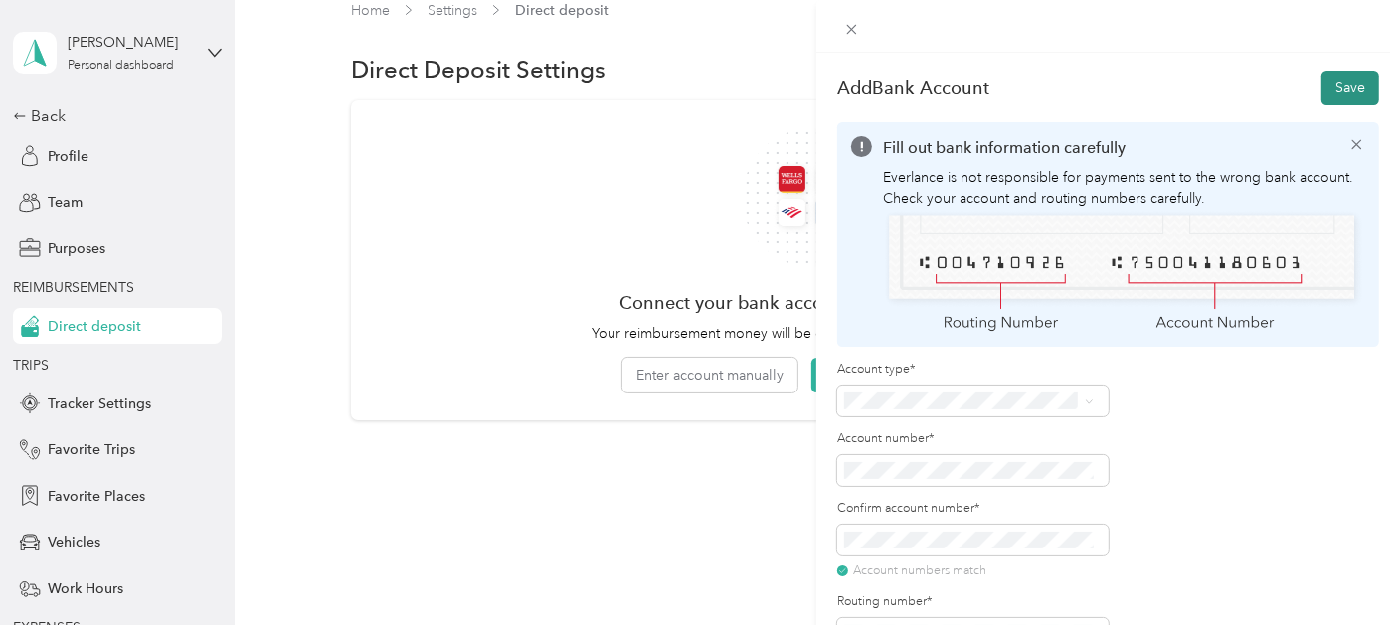
click at [1322, 87] on button "Save" at bounding box center [1351, 88] width 58 height 35
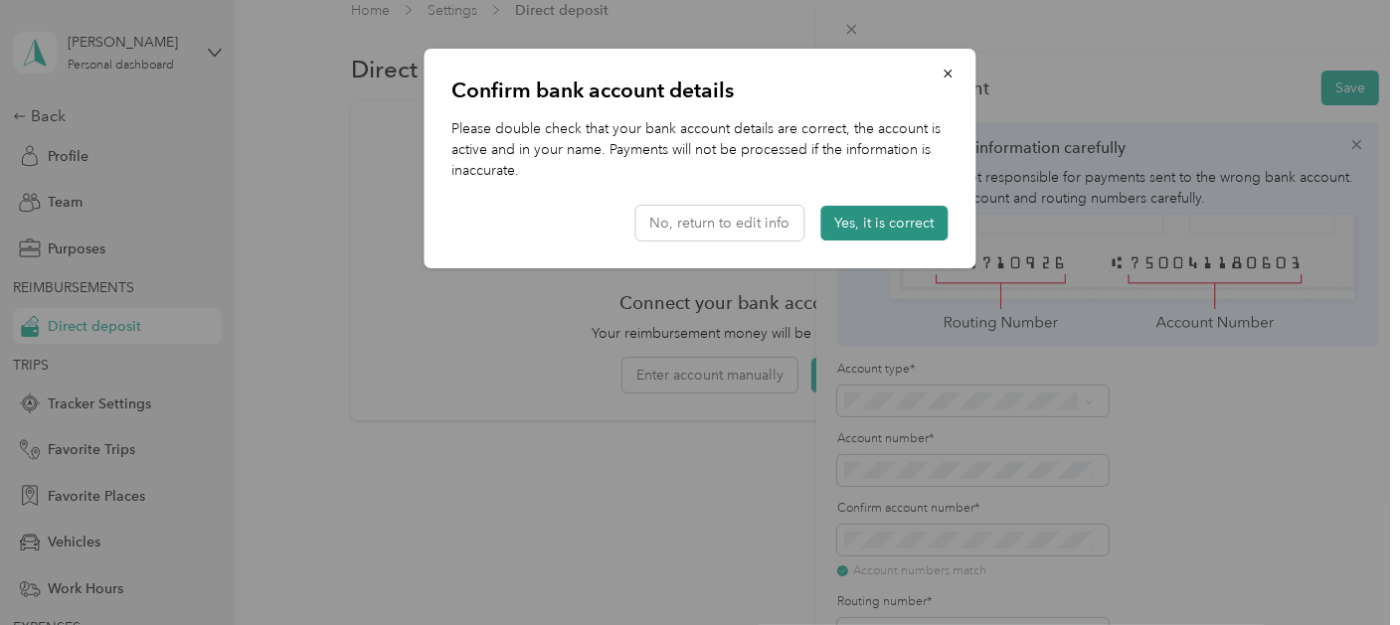
click at [878, 221] on button "Yes, it is correct" at bounding box center [884, 223] width 127 height 35
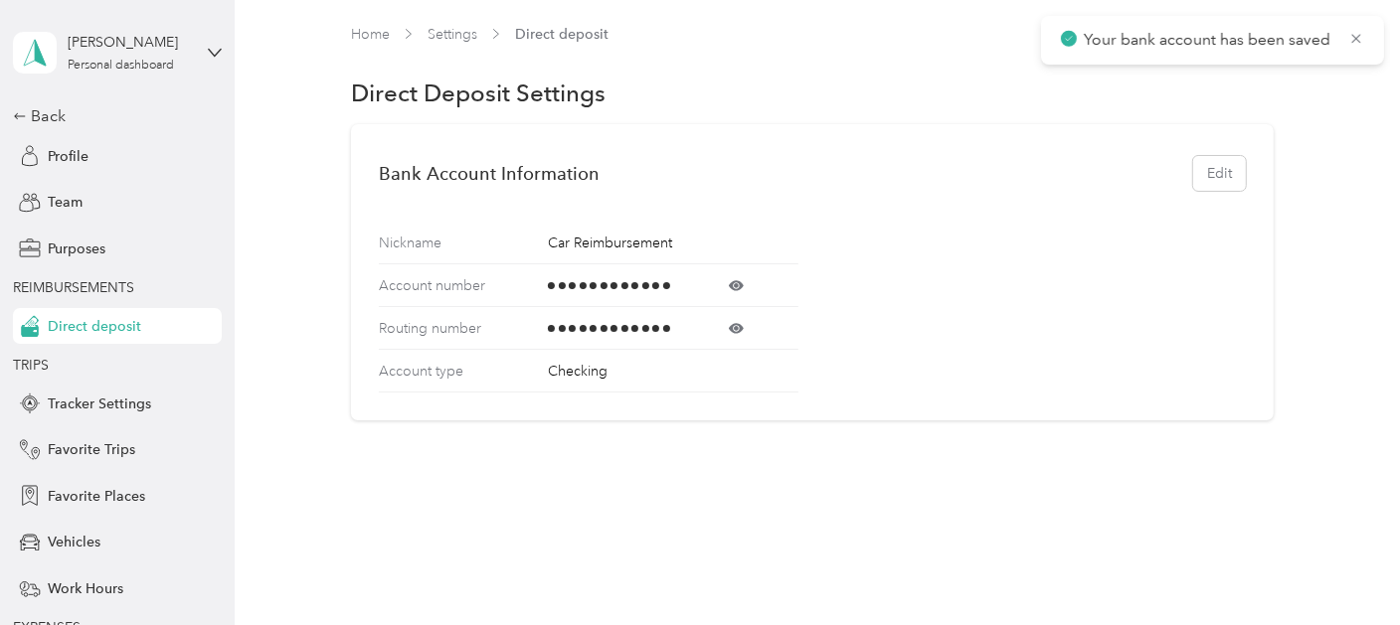
scroll to position [20, 0]
click at [62, 247] on span "Purposes" at bounding box center [77, 249] width 58 height 21
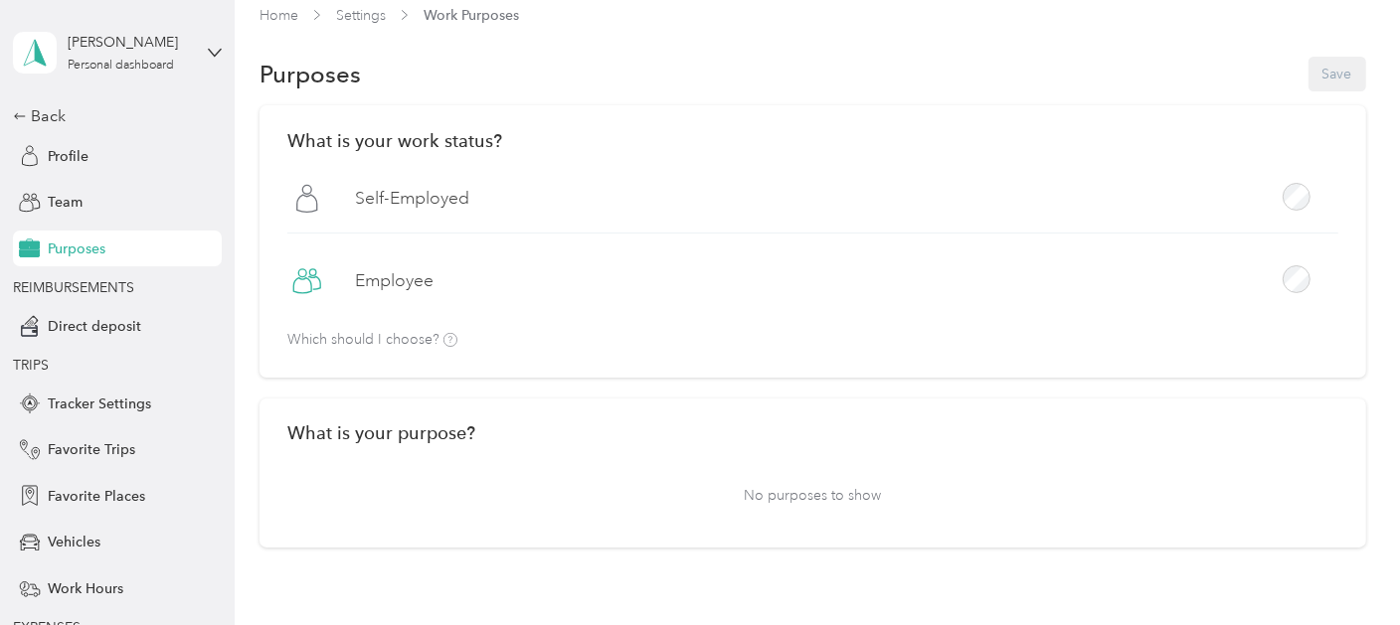
click at [387, 282] on label "Employee" at bounding box center [394, 280] width 79 height 25
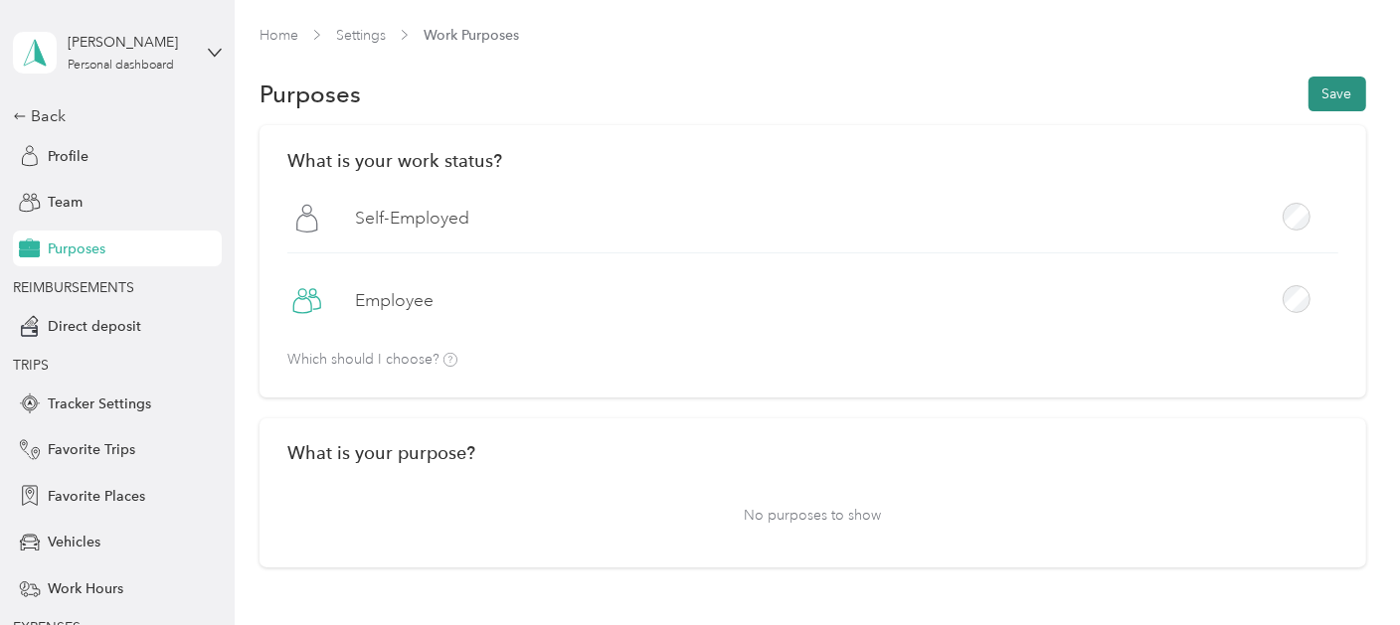
click at [1330, 96] on button "Save" at bounding box center [1338, 94] width 58 height 35
click at [48, 206] on span "Team" at bounding box center [65, 202] width 35 height 21
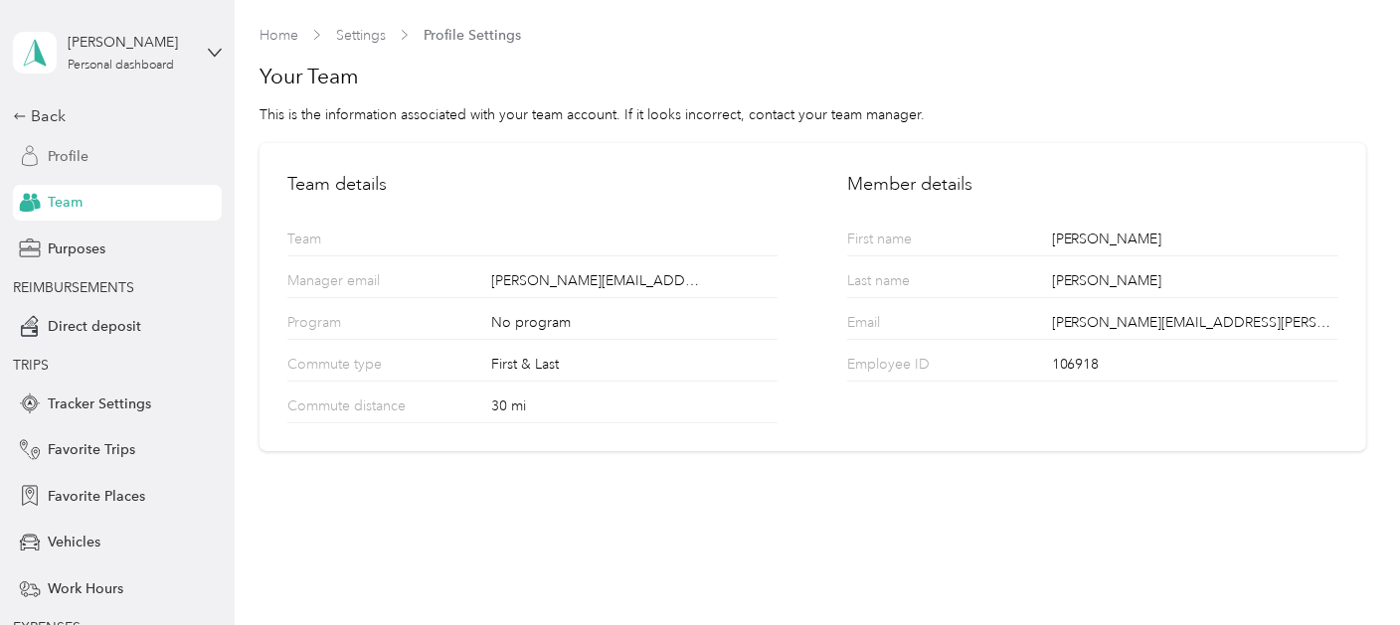
click at [67, 160] on span "Profile" at bounding box center [68, 156] width 41 height 21
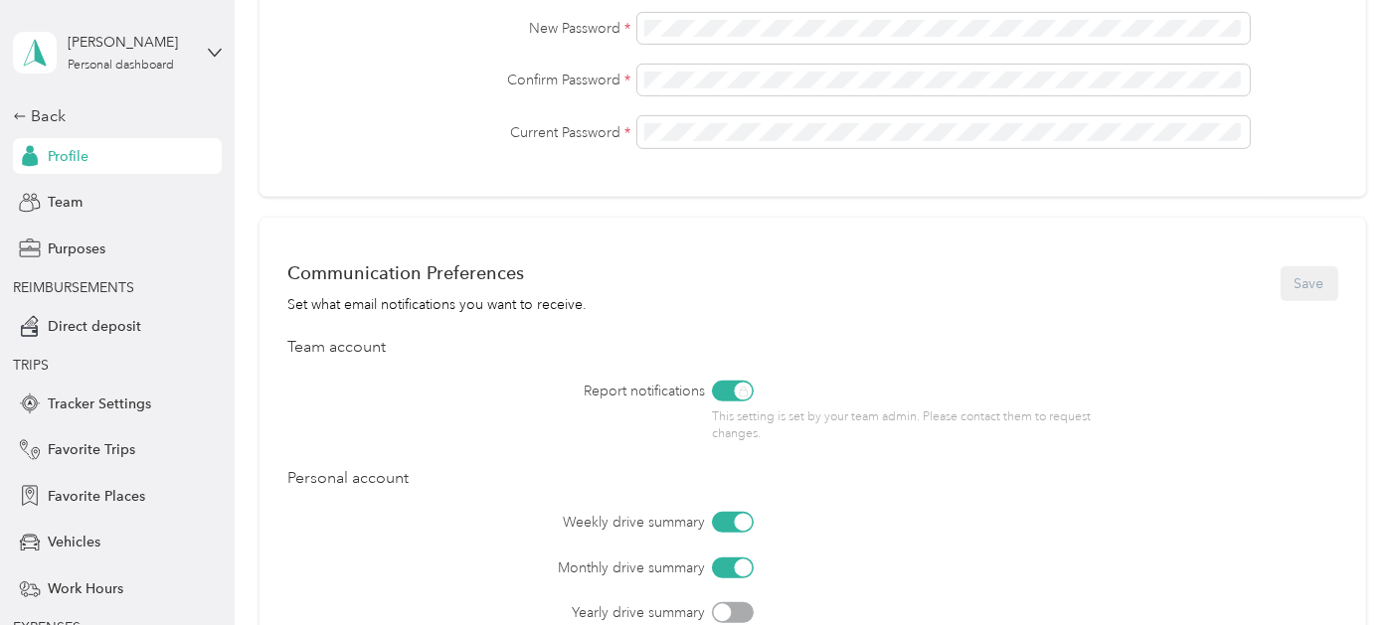
scroll to position [881, 0]
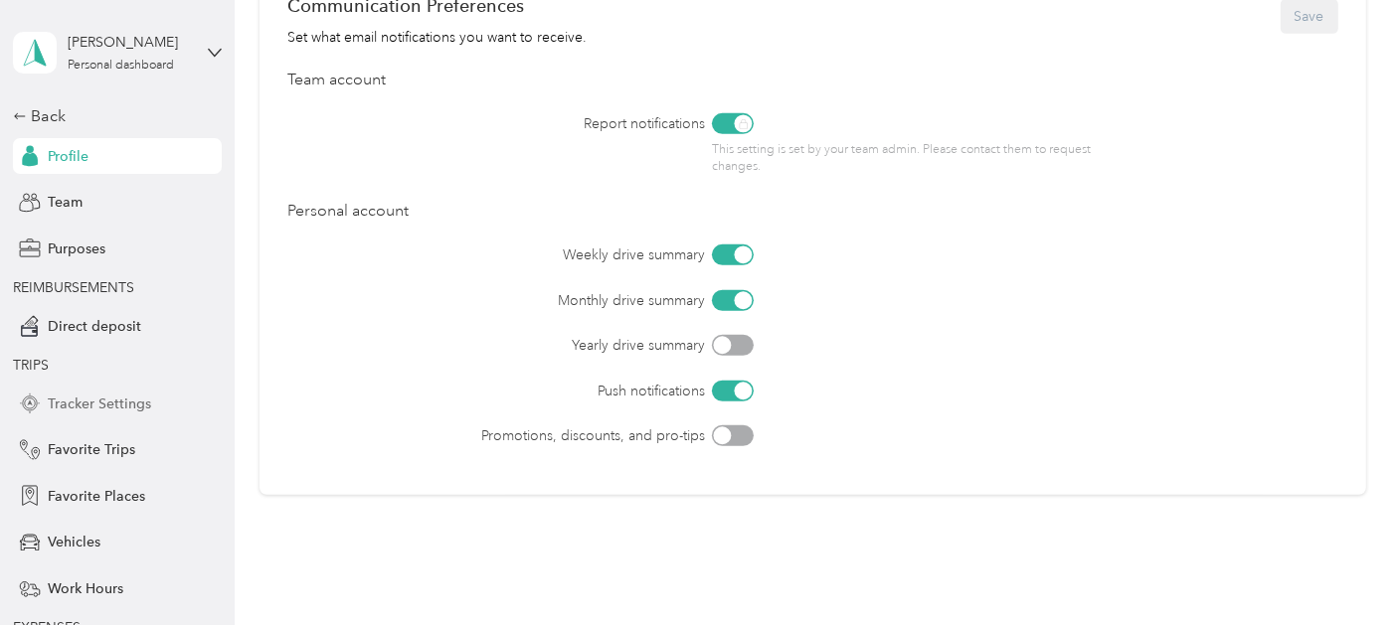
click at [80, 395] on span "Tracker Settings" at bounding box center [99, 404] width 103 height 21
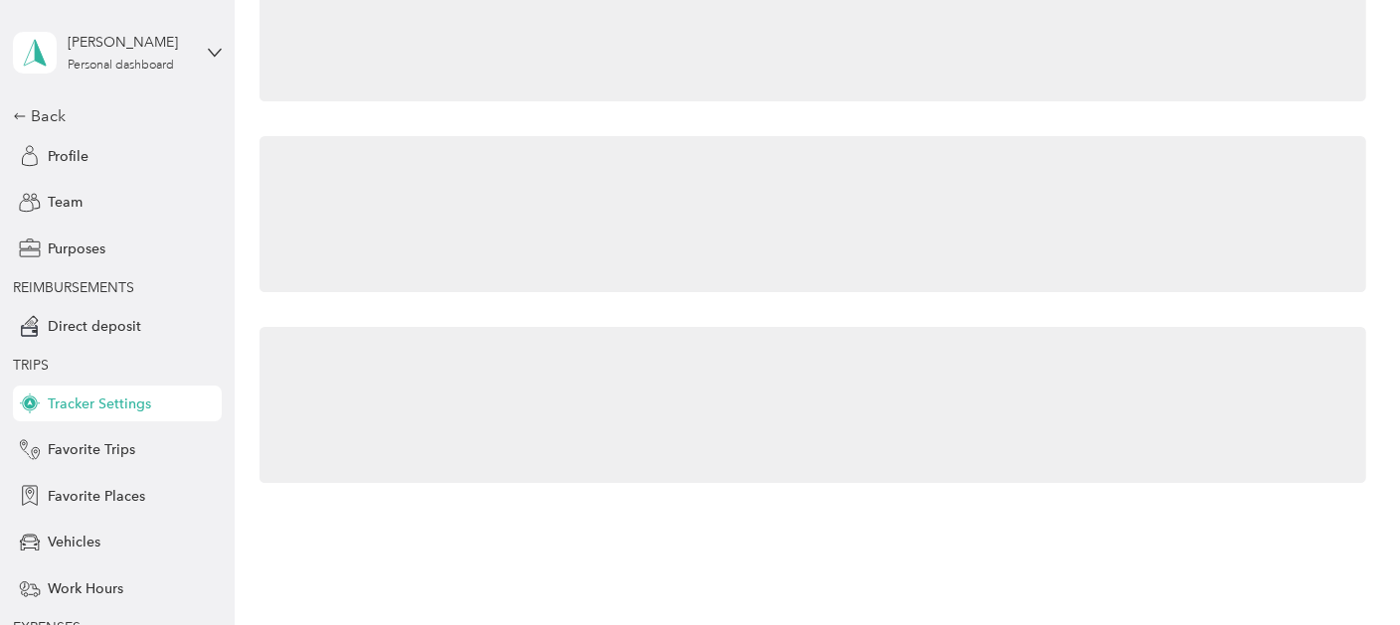
scroll to position [39, 0]
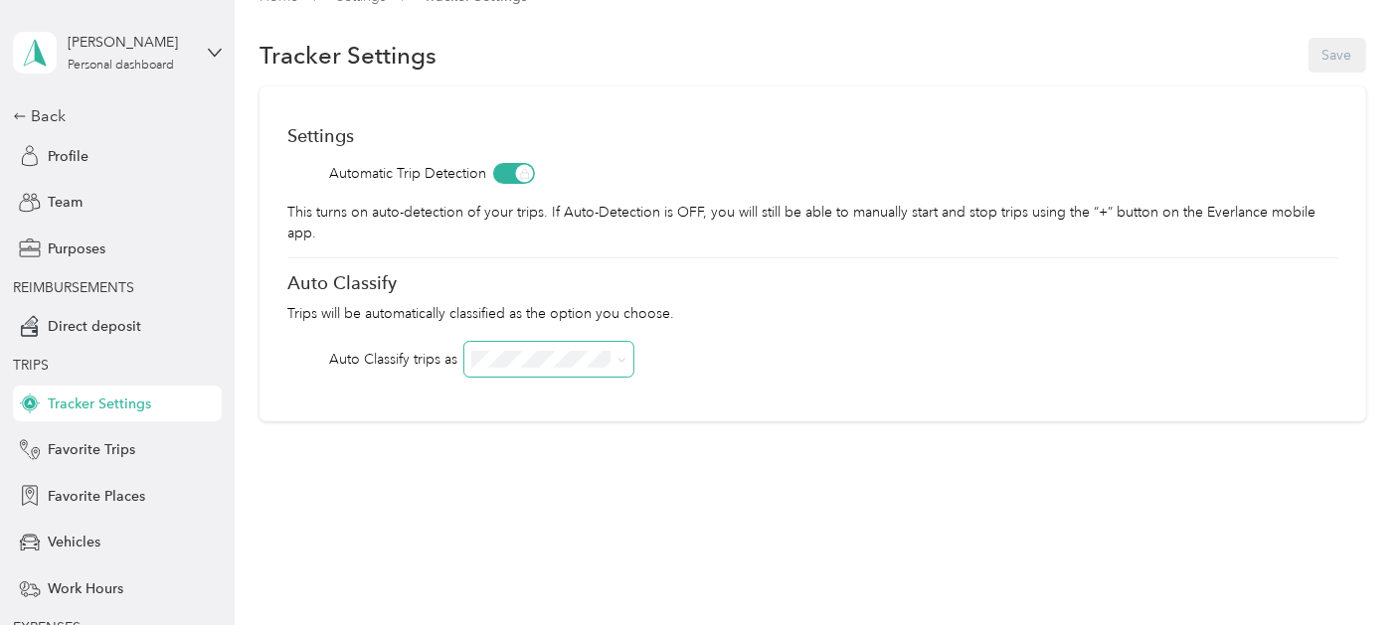
click at [615, 364] on span at bounding box center [619, 359] width 16 height 21
click at [630, 346] on span at bounding box center [548, 359] width 169 height 35
click at [622, 358] on icon at bounding box center [622, 360] width 9 height 9
click at [115, 454] on span "Favorite Trips" at bounding box center [92, 450] width 88 height 21
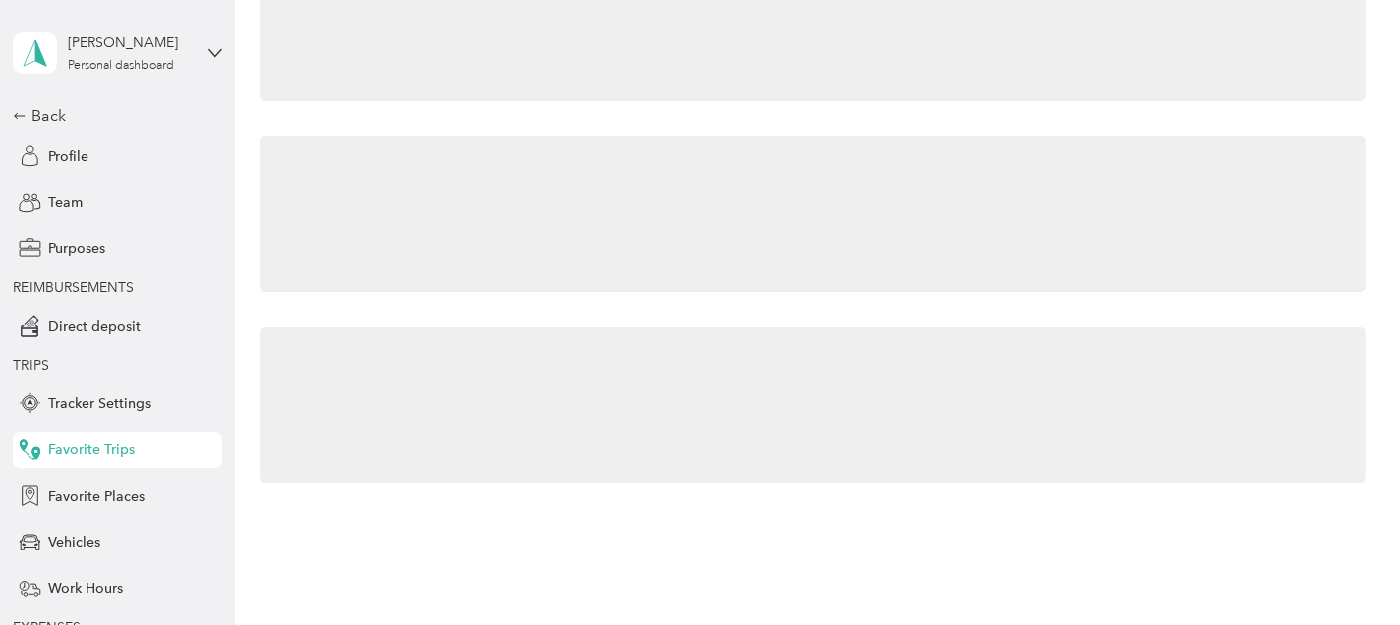
scroll to position [61, 0]
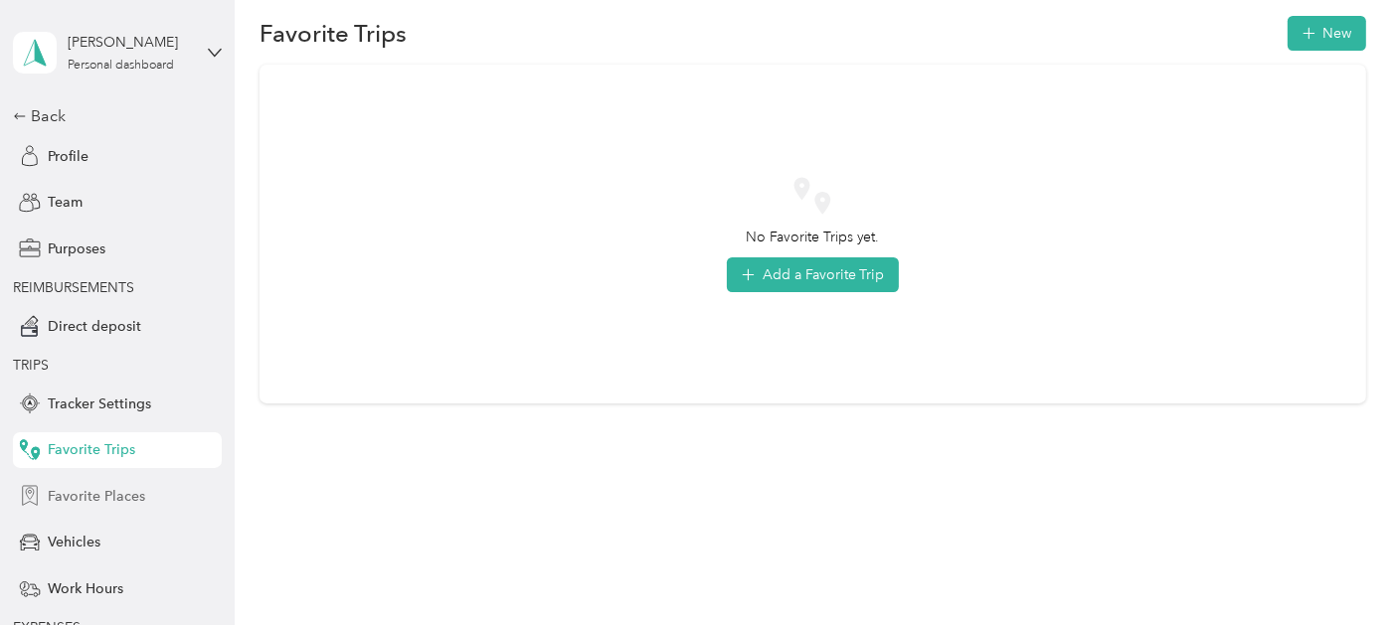
click at [106, 498] on span "Favorite Places" at bounding box center [96, 496] width 97 height 21
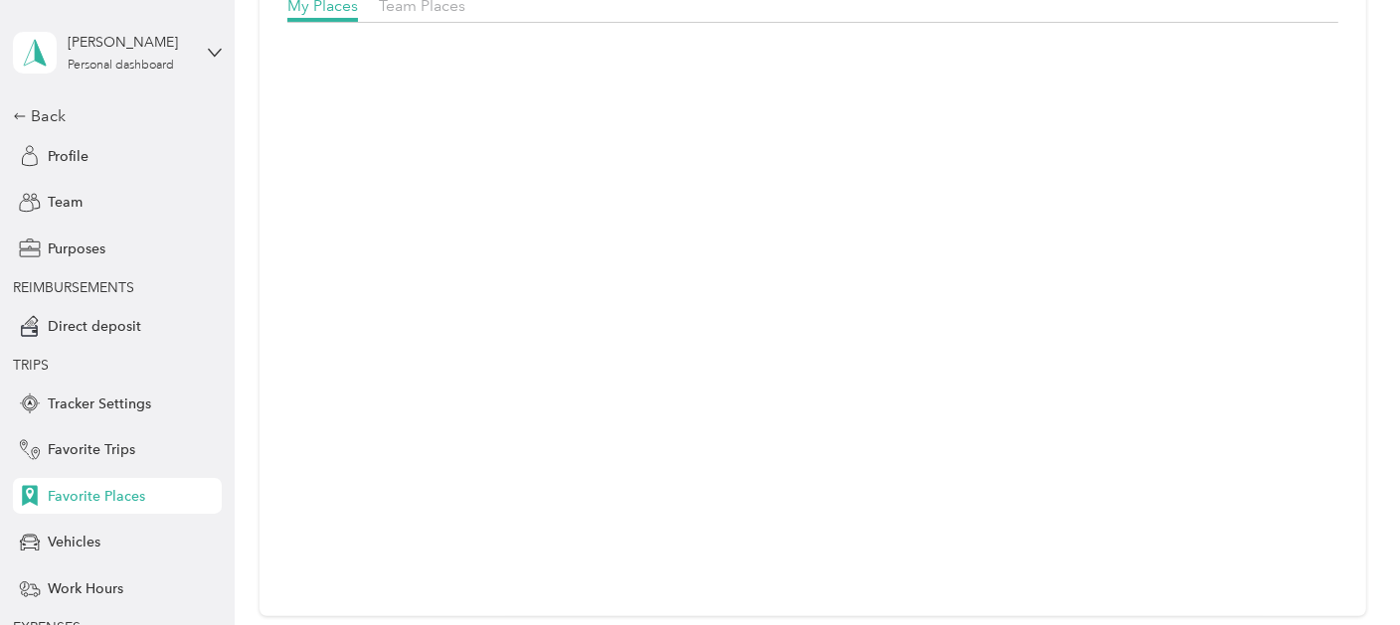
scroll to position [442, 0]
click at [93, 539] on div "Vehicles" at bounding box center [117, 543] width 209 height 36
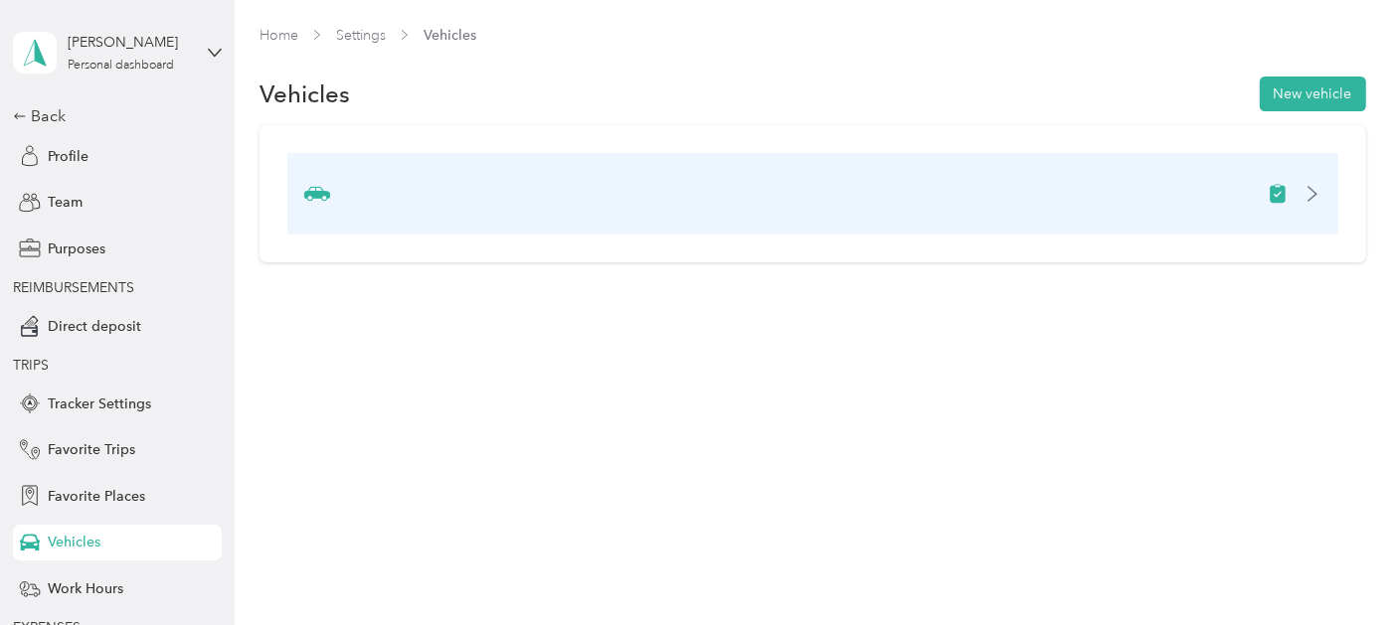
click at [1321, 190] on icon at bounding box center [1313, 194] width 16 height 16
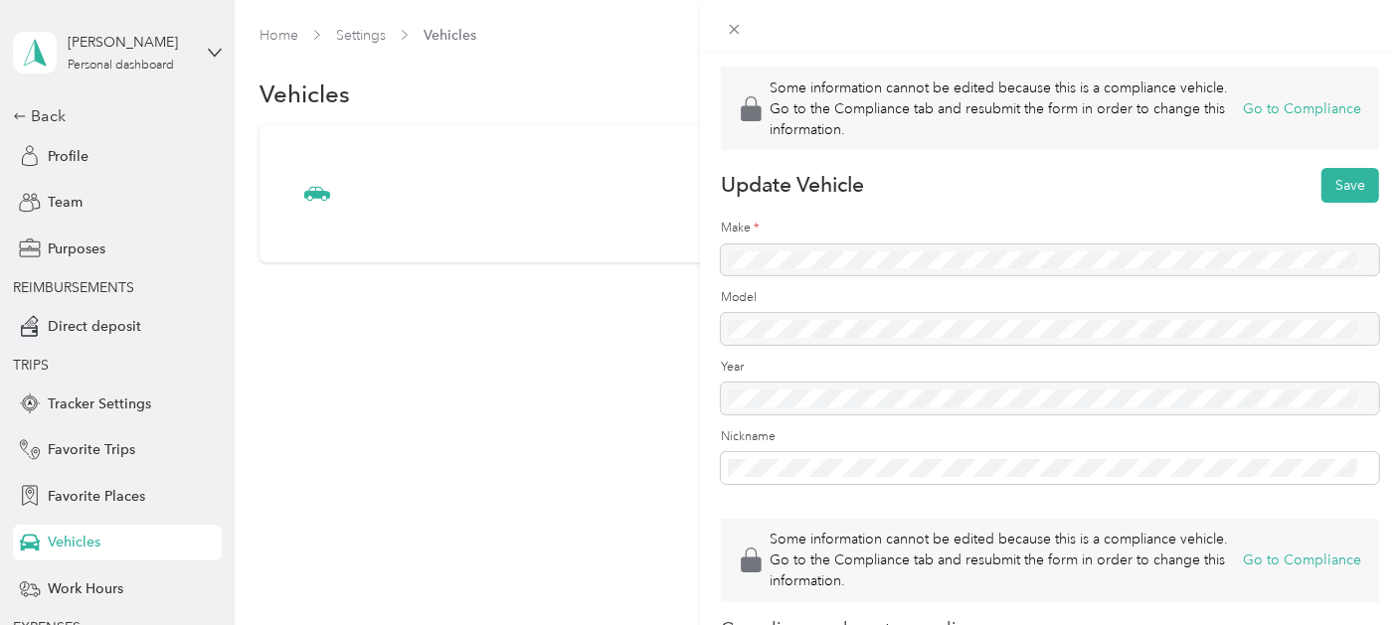
click at [803, 275] on div at bounding box center [1050, 260] width 658 height 31
click at [726, 275] on div at bounding box center [1050, 260] width 658 height 31
click at [738, 31] on icon at bounding box center [734, 29] width 17 height 17
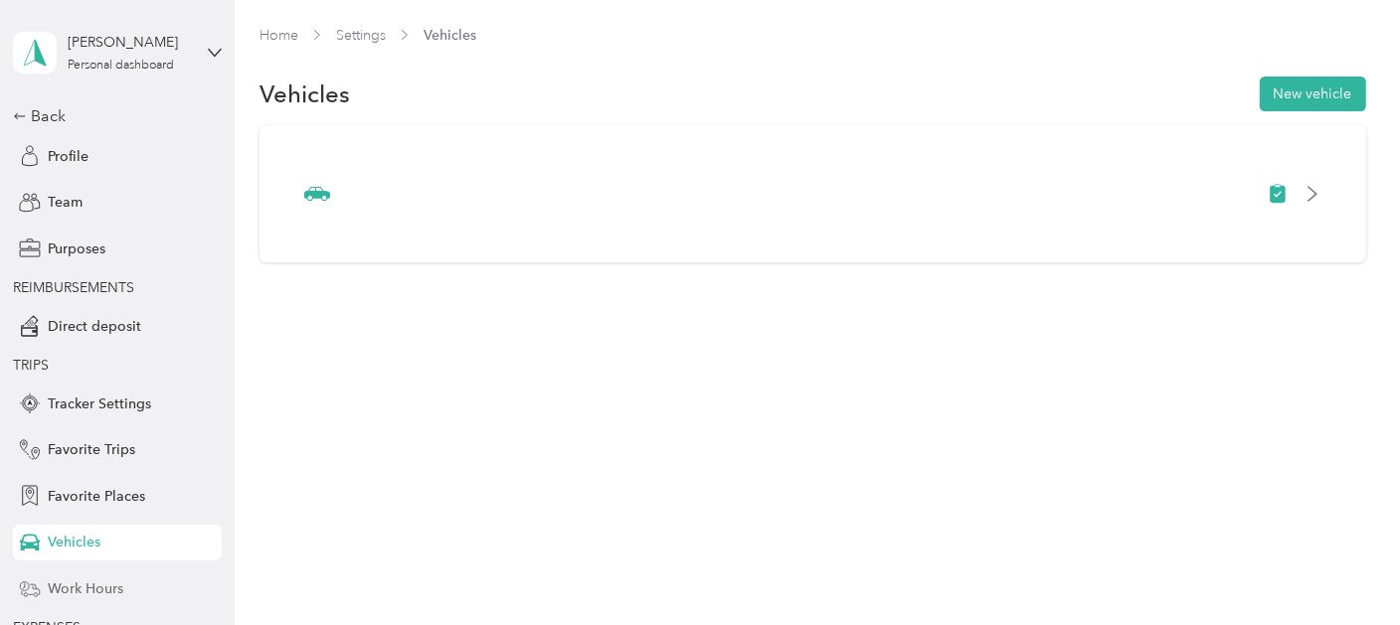
click at [98, 579] on span "Work Hours" at bounding box center [86, 589] width 76 height 21
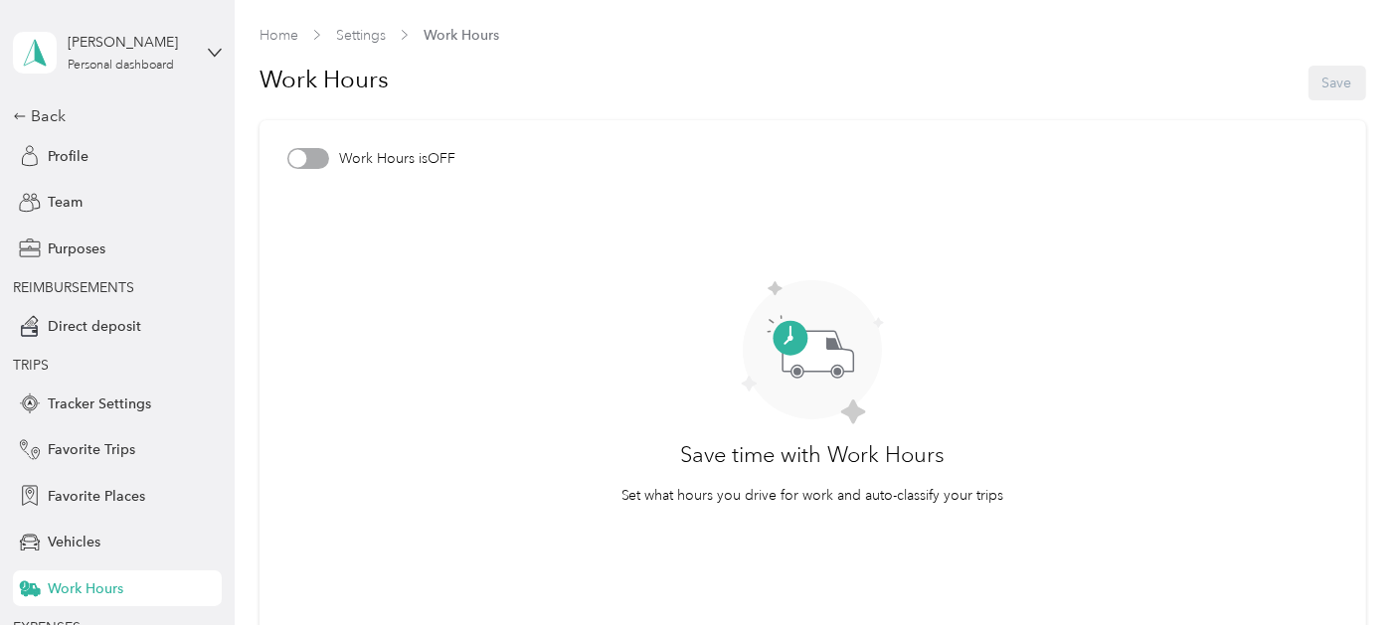
click at [308, 160] on div at bounding box center [308, 158] width 42 height 21
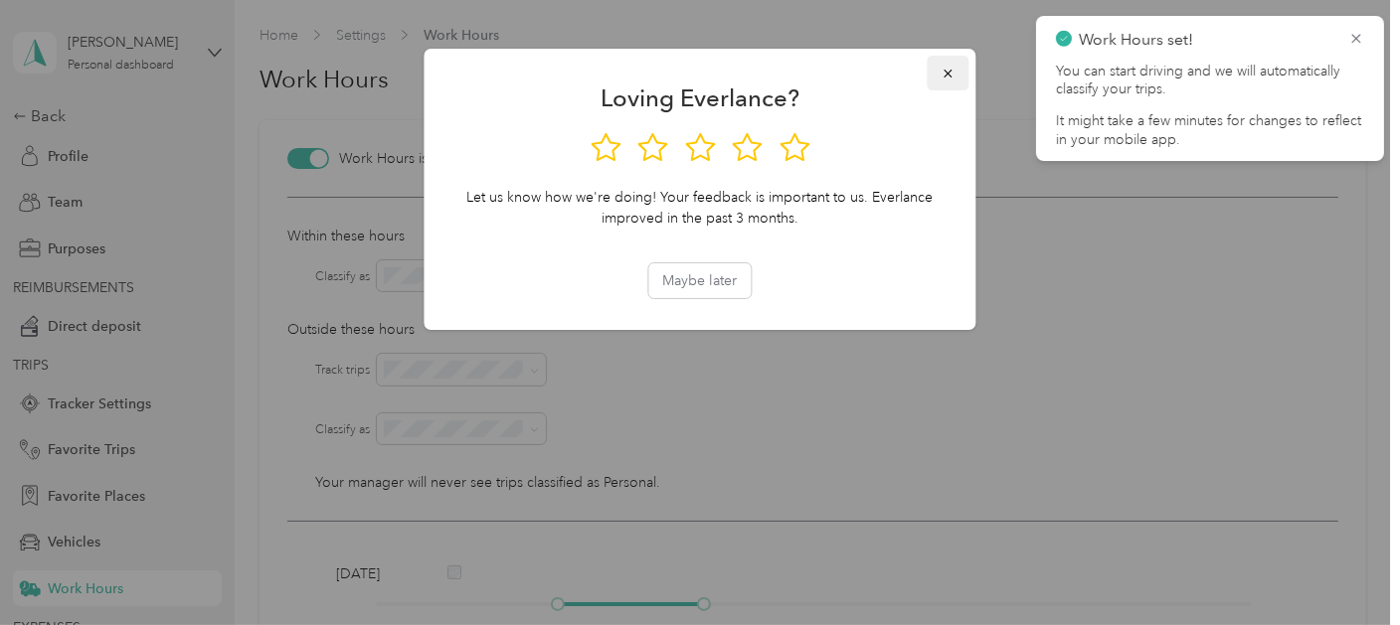
click at [953, 70] on icon "button" at bounding box center [949, 74] width 14 height 14
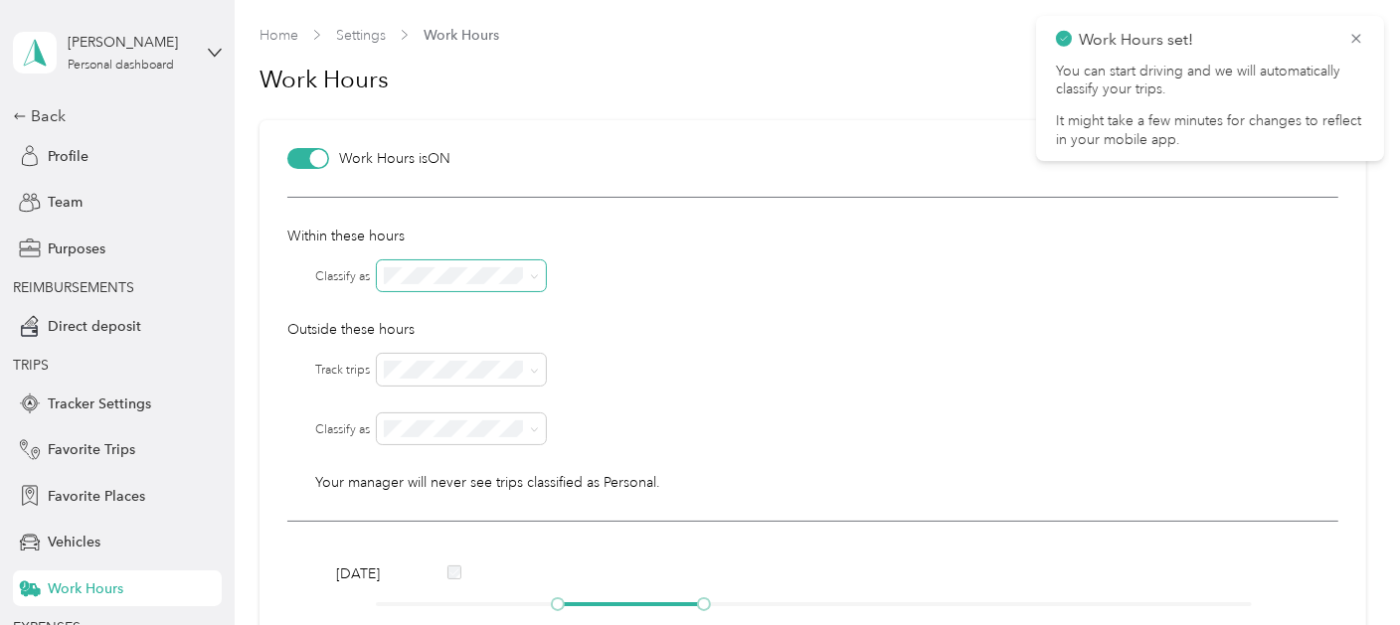
click at [536, 276] on icon at bounding box center [534, 276] width 9 height 9
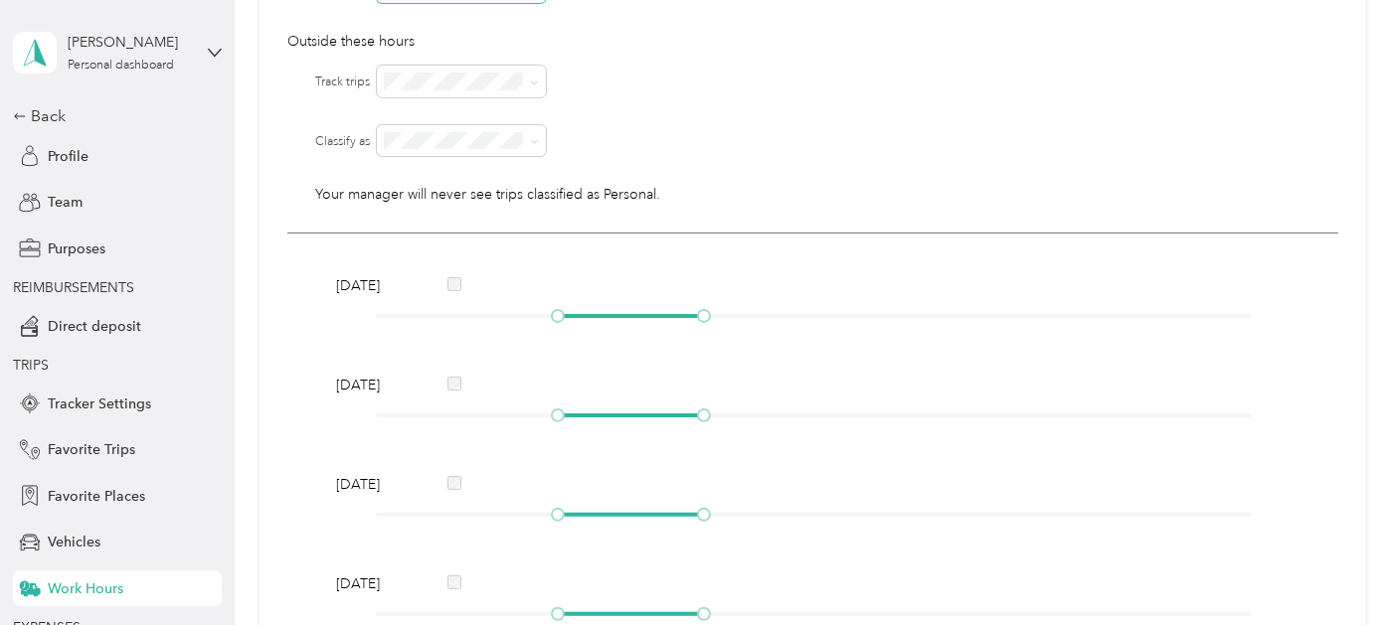
scroll to position [285, 0]
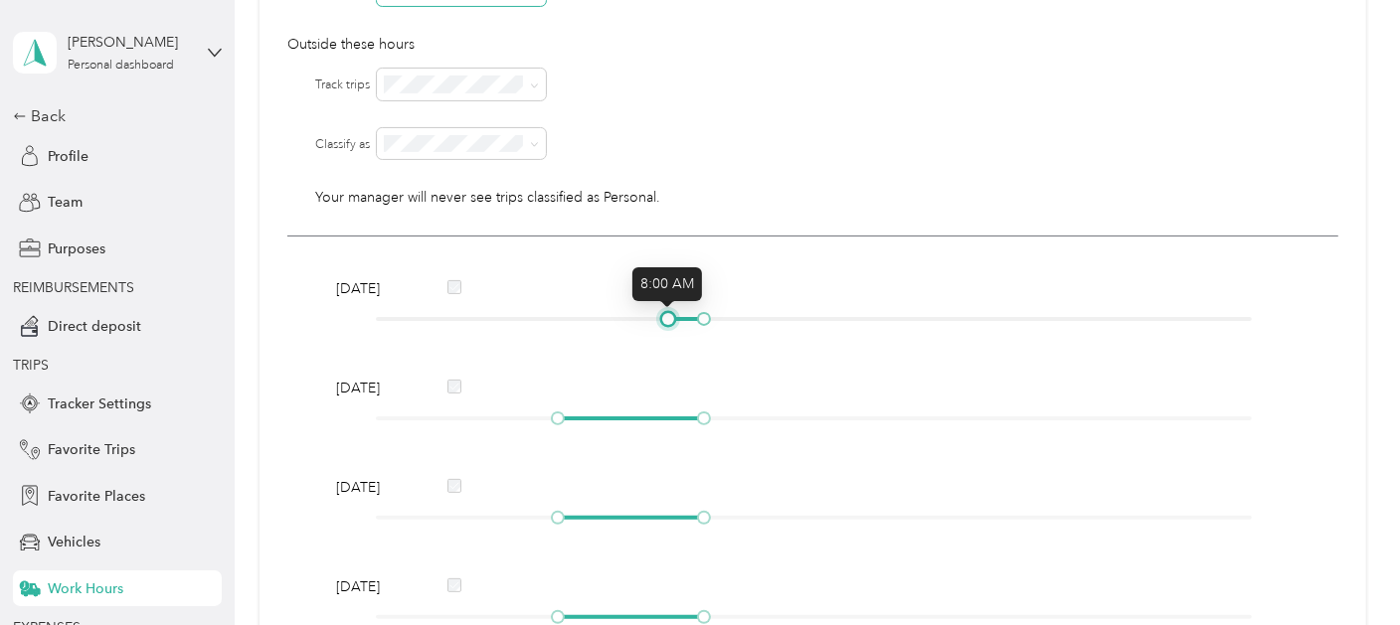
drag, startPoint x: 555, startPoint y: 320, endPoint x: 662, endPoint y: 320, distance: 107.4
click at [663, 320] on div at bounding box center [668, 319] width 10 height 10
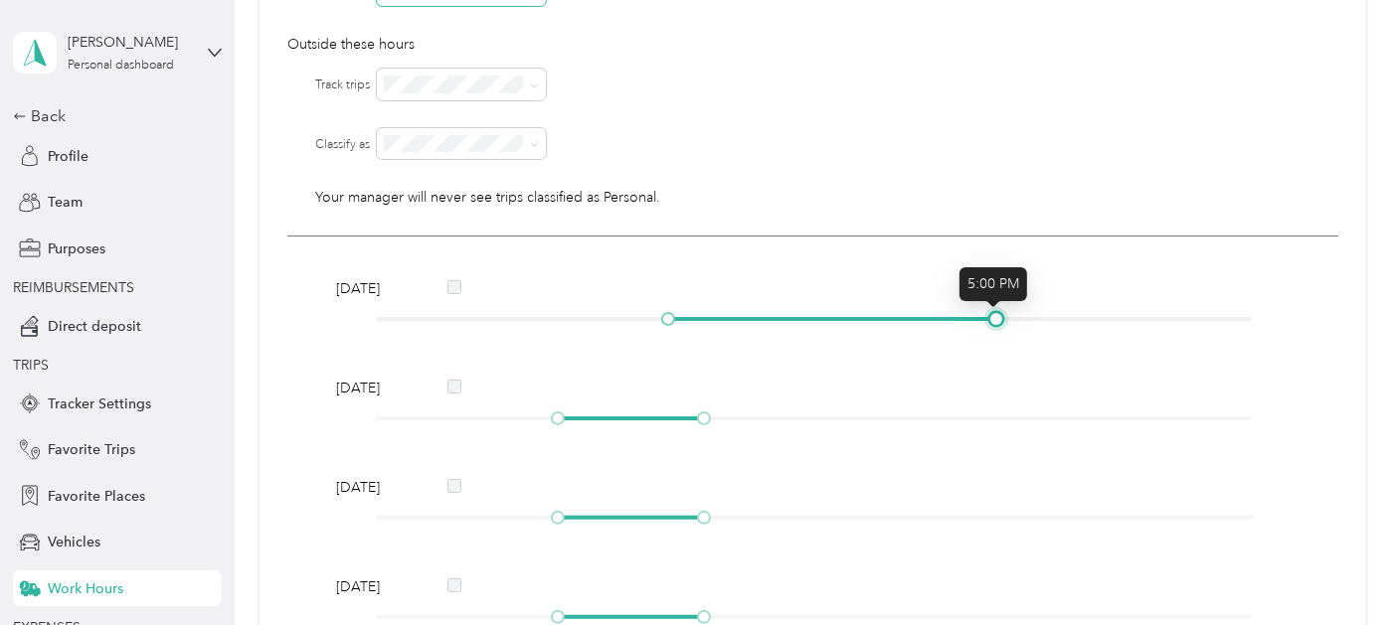
drag, startPoint x: 700, startPoint y: 320, endPoint x: 991, endPoint y: 318, distance: 291.4
click at [991, 318] on div at bounding box center [996, 319] width 10 height 10
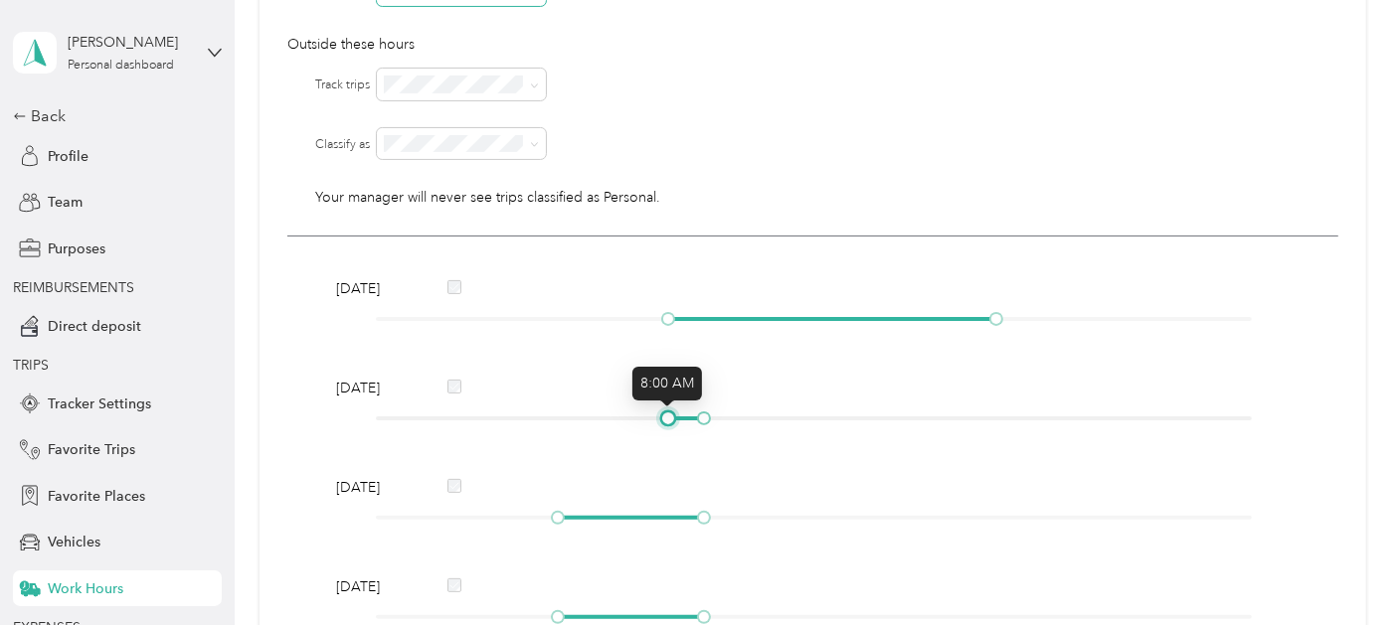
drag, startPoint x: 551, startPoint y: 417, endPoint x: 661, endPoint y: 409, distance: 110.7
click at [663, 414] on div at bounding box center [668, 419] width 10 height 10
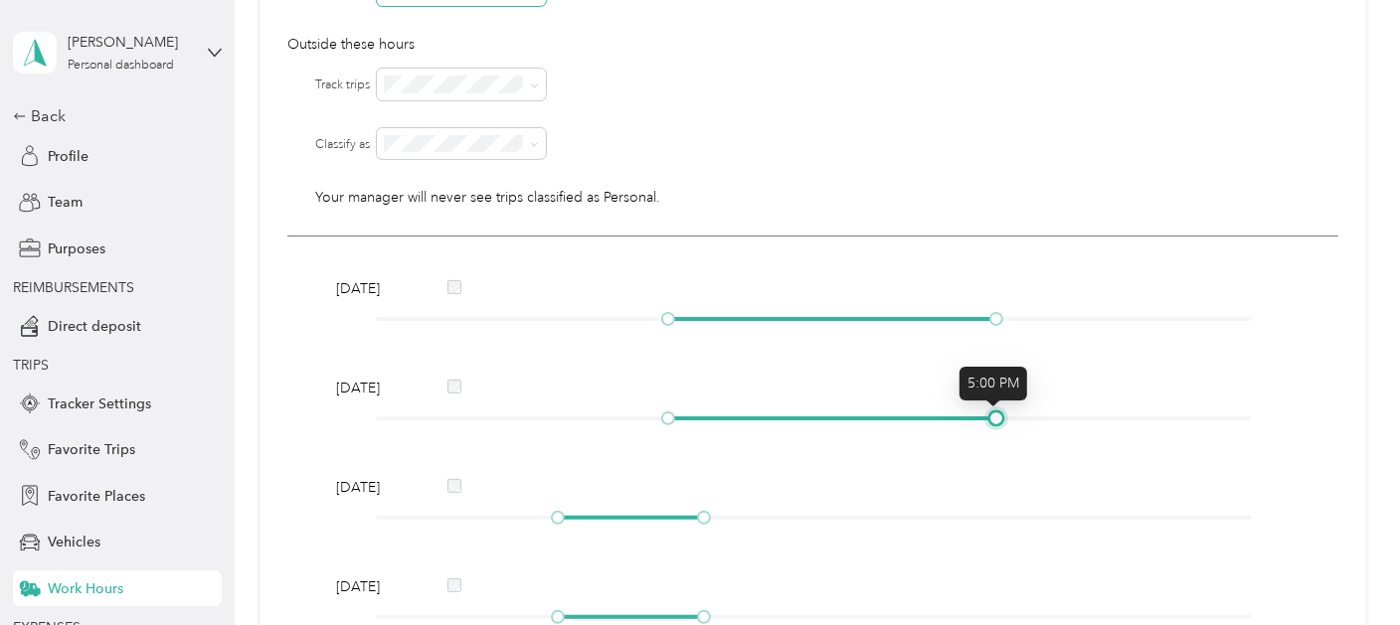
drag, startPoint x: 707, startPoint y: 418, endPoint x: 997, endPoint y: 405, distance: 290.6
click at [997, 405] on div "[DATE]" at bounding box center [813, 407] width 968 height 58
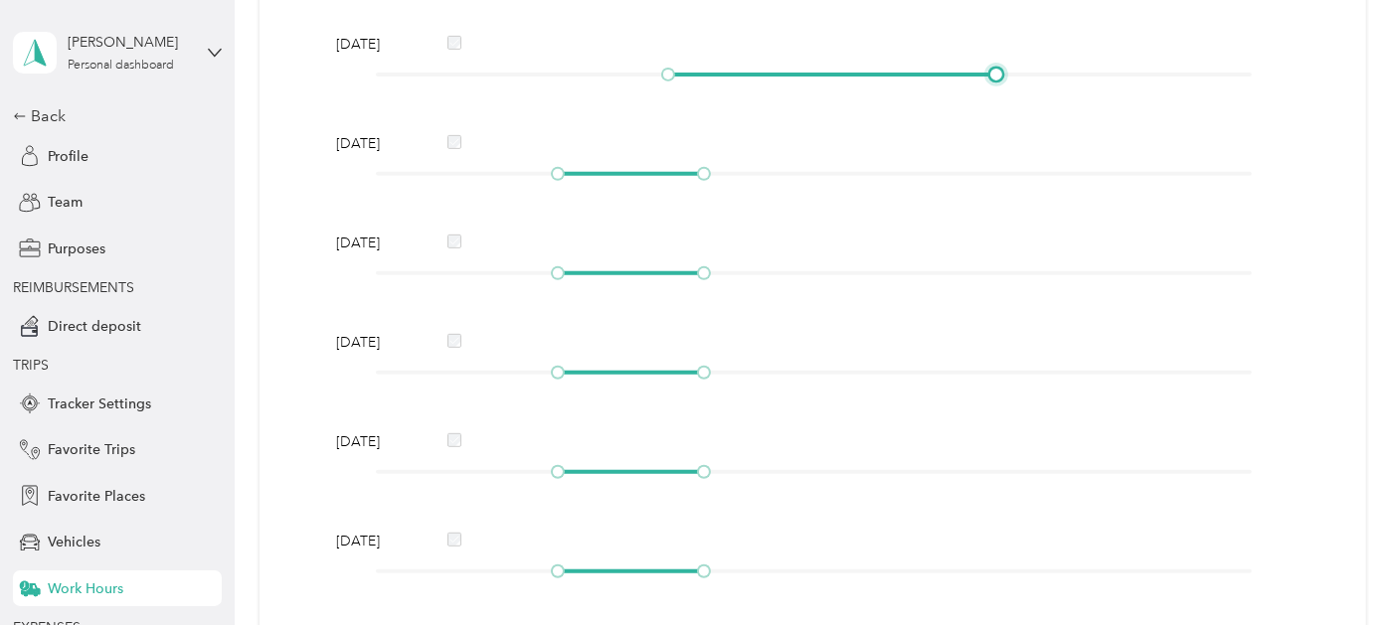
scroll to position [631, 0]
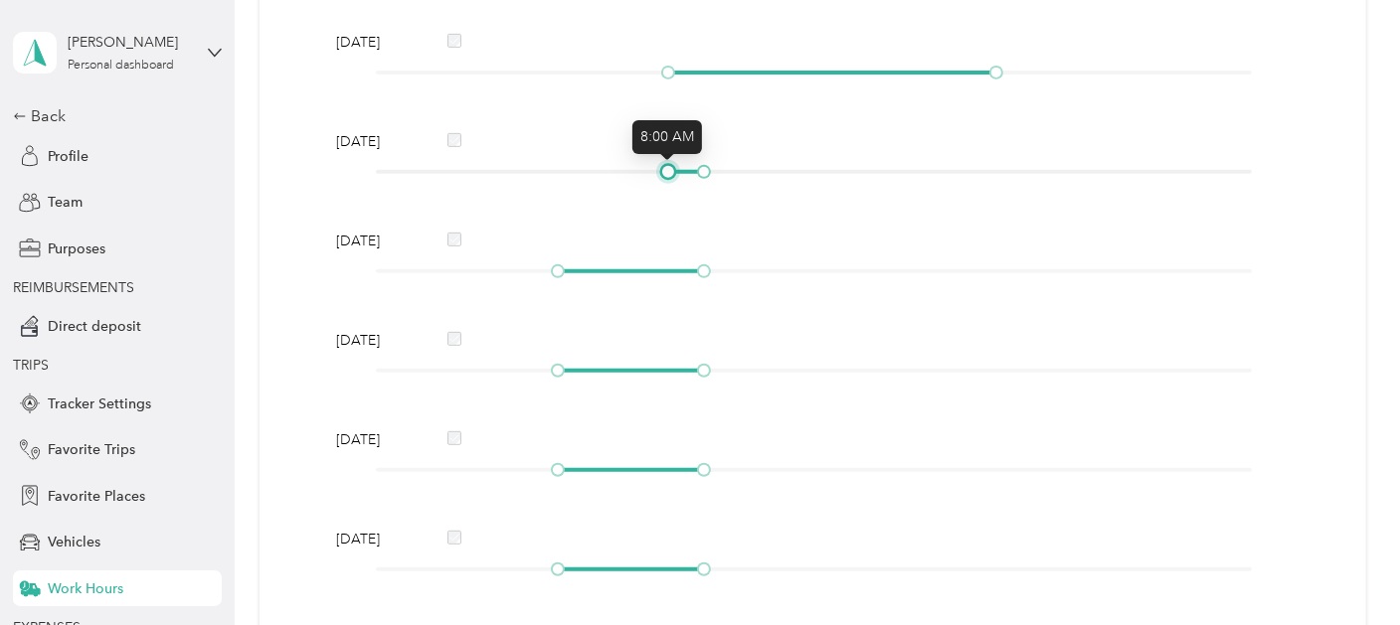
drag, startPoint x: 556, startPoint y: 172, endPoint x: 667, endPoint y: 170, distance: 111.4
click at [667, 170] on div at bounding box center [668, 172] width 10 height 10
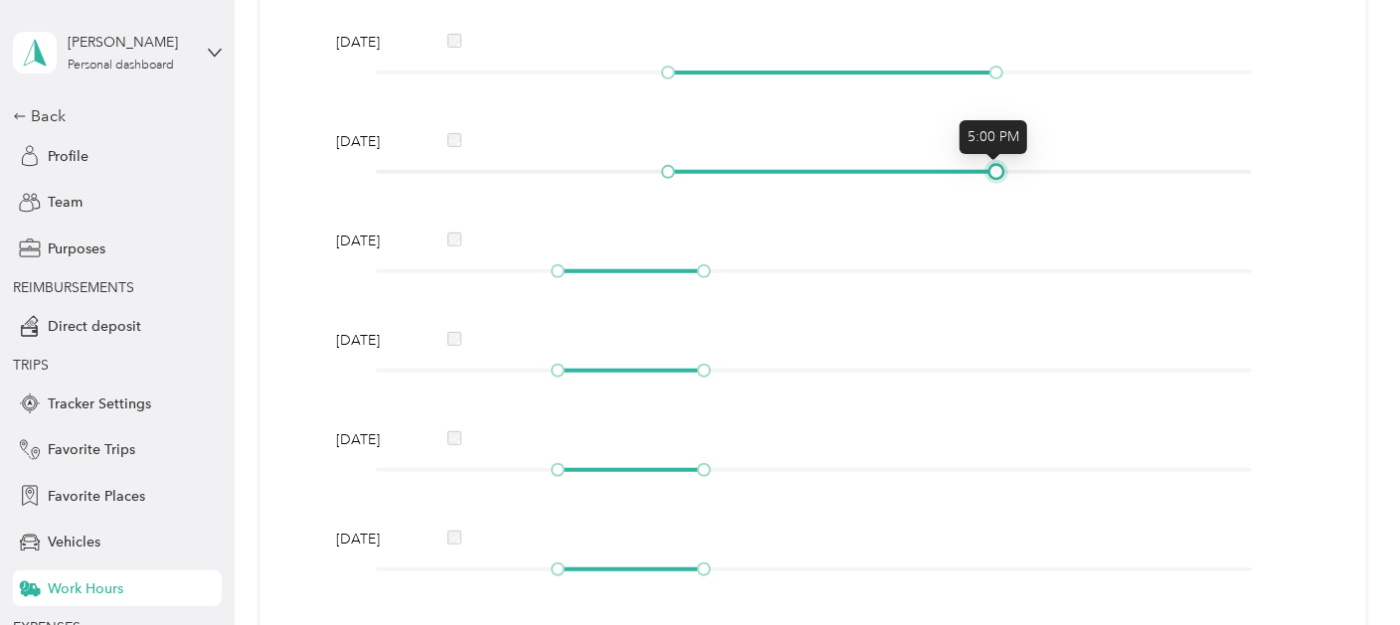
drag, startPoint x: 701, startPoint y: 168, endPoint x: 999, endPoint y: 167, distance: 298.3
click at [999, 167] on div at bounding box center [996, 172] width 10 height 10
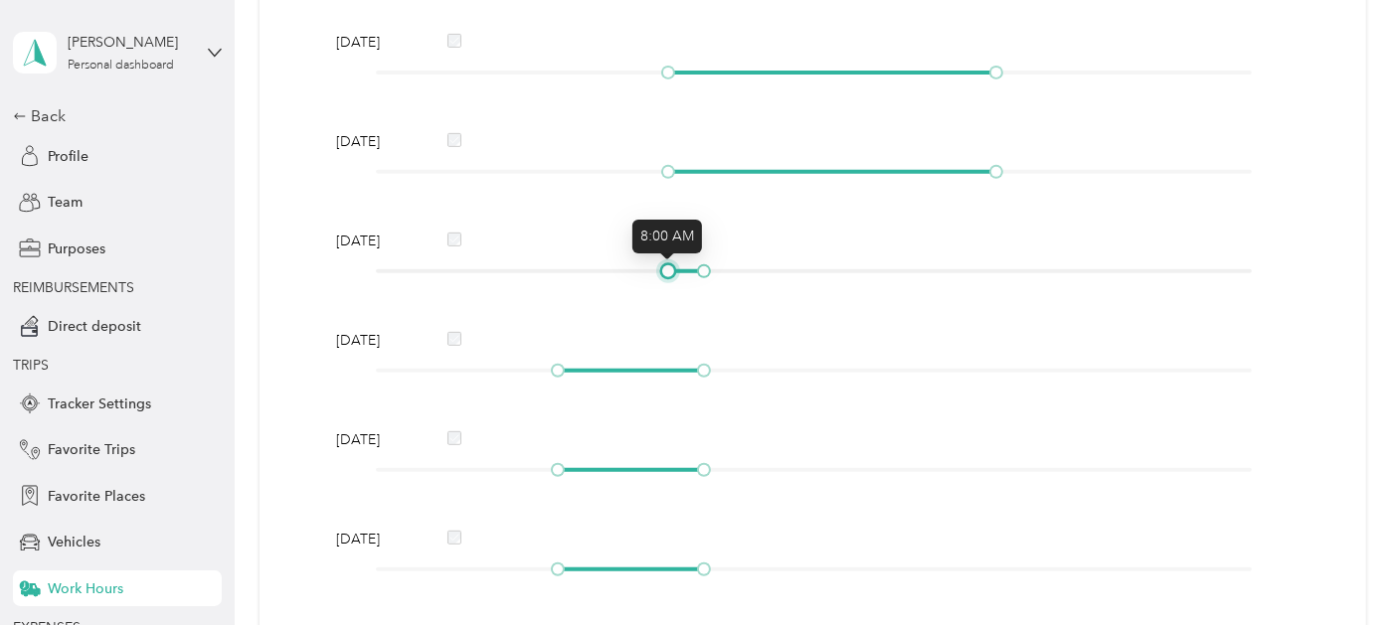
drag, startPoint x: 559, startPoint y: 268, endPoint x: 670, endPoint y: 266, distance: 111.4
click at [670, 266] on div at bounding box center [668, 271] width 10 height 10
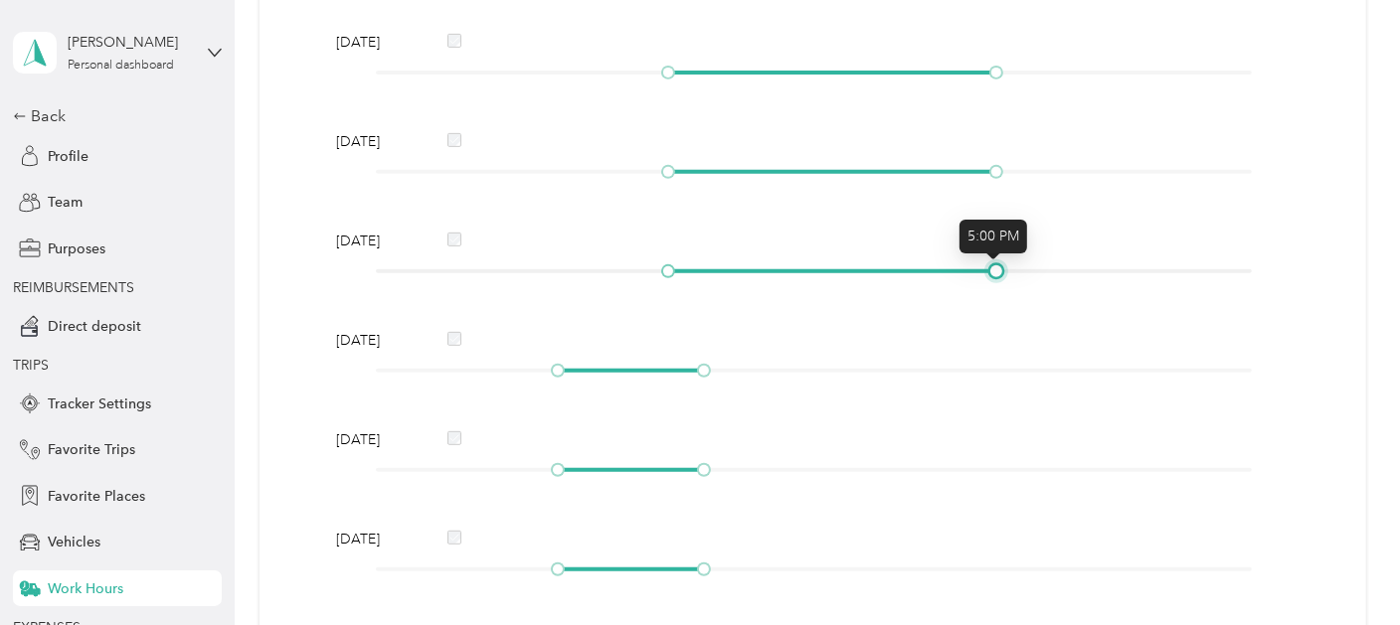
drag, startPoint x: 706, startPoint y: 270, endPoint x: 999, endPoint y: 267, distance: 293.4
click at [999, 267] on div at bounding box center [996, 271] width 10 height 10
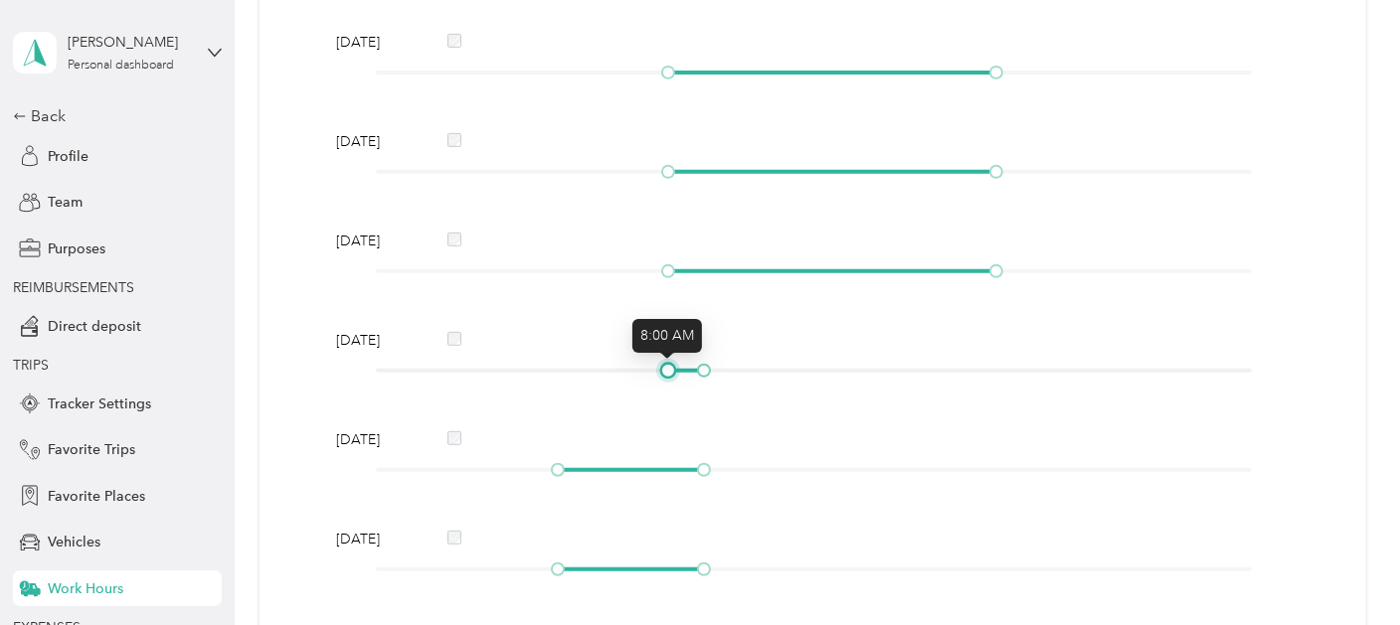
drag, startPoint x: 558, startPoint y: 372, endPoint x: 668, endPoint y: 371, distance: 110.4
click at [668, 371] on div at bounding box center [668, 371] width 10 height 10
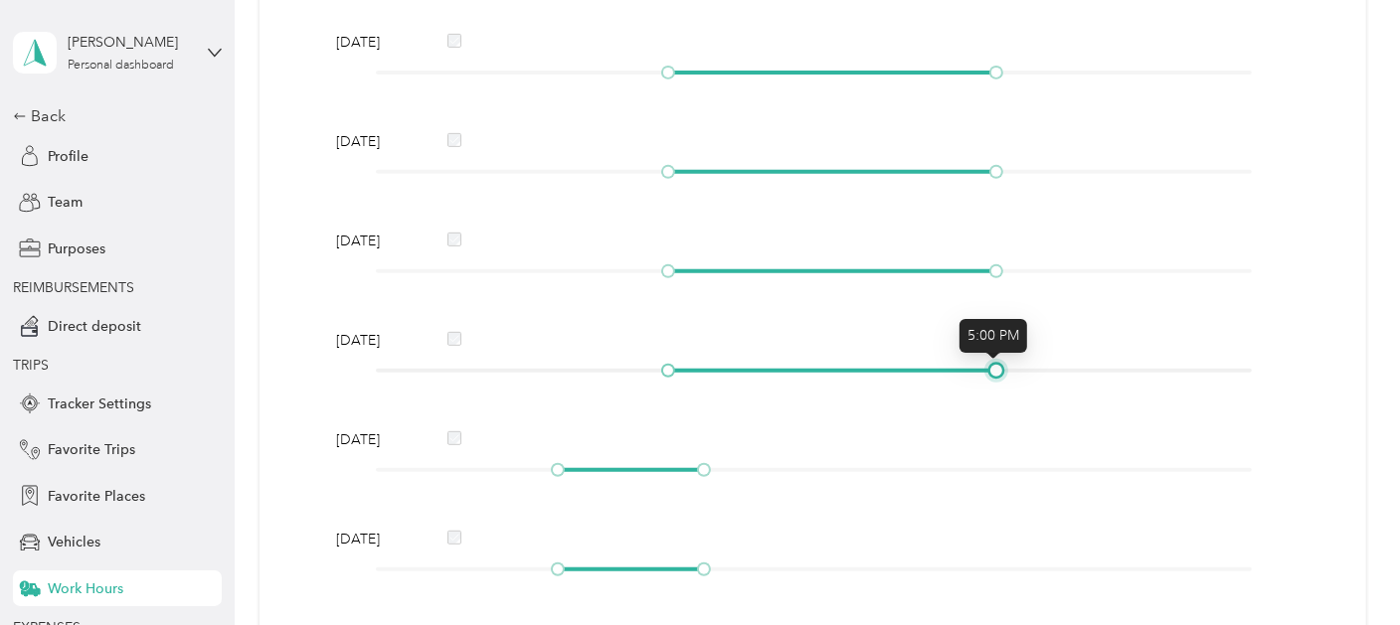
drag, startPoint x: 706, startPoint y: 371, endPoint x: 993, endPoint y: 371, distance: 287.4
click at [993, 371] on div at bounding box center [996, 371] width 10 height 10
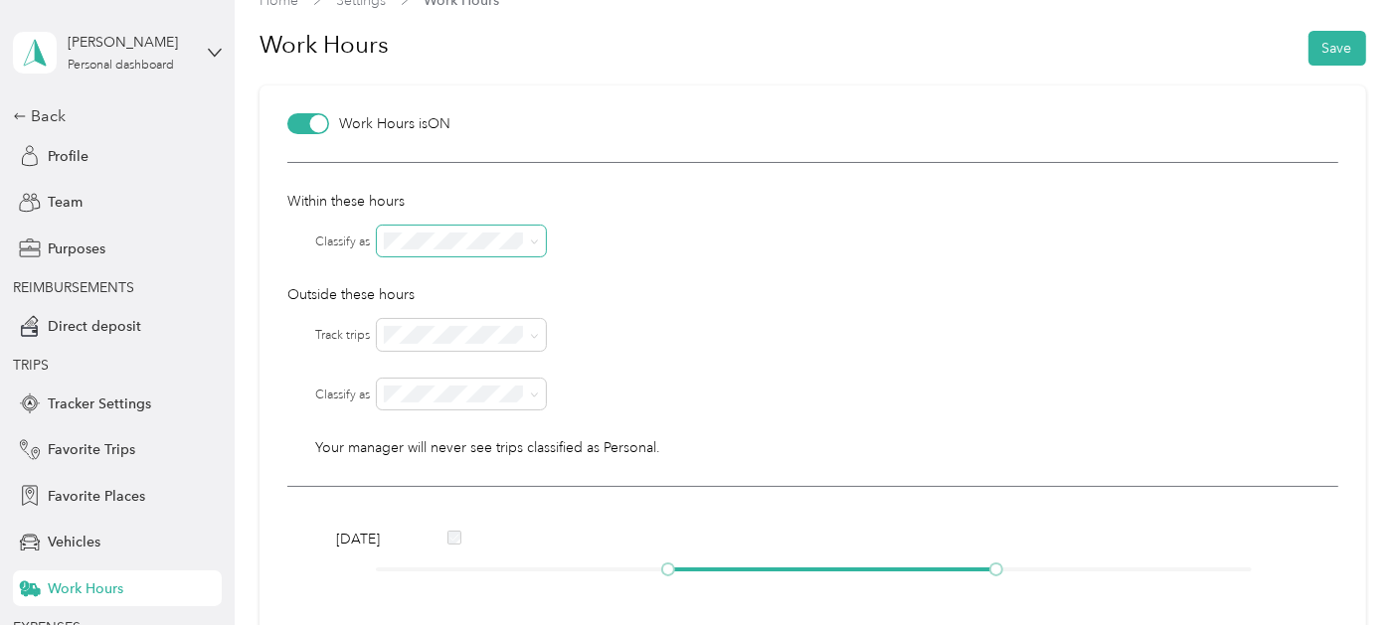
scroll to position [25, 0]
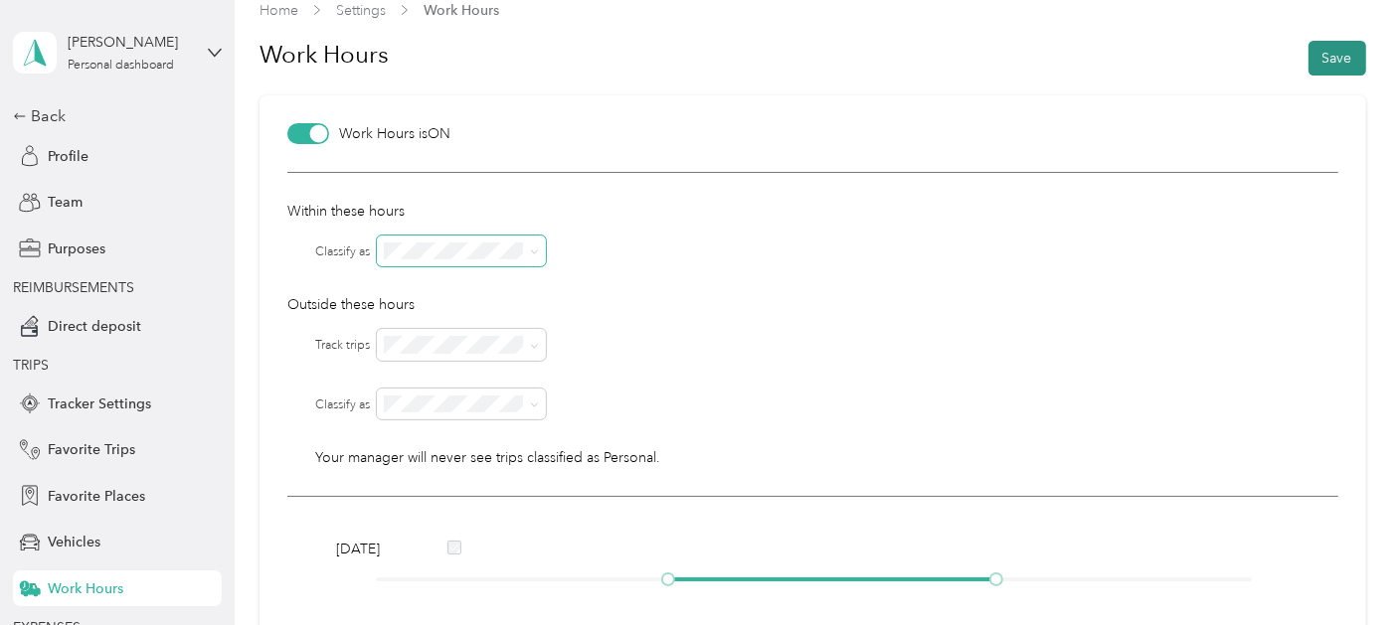
click at [1330, 62] on button "Save" at bounding box center [1338, 58] width 58 height 35
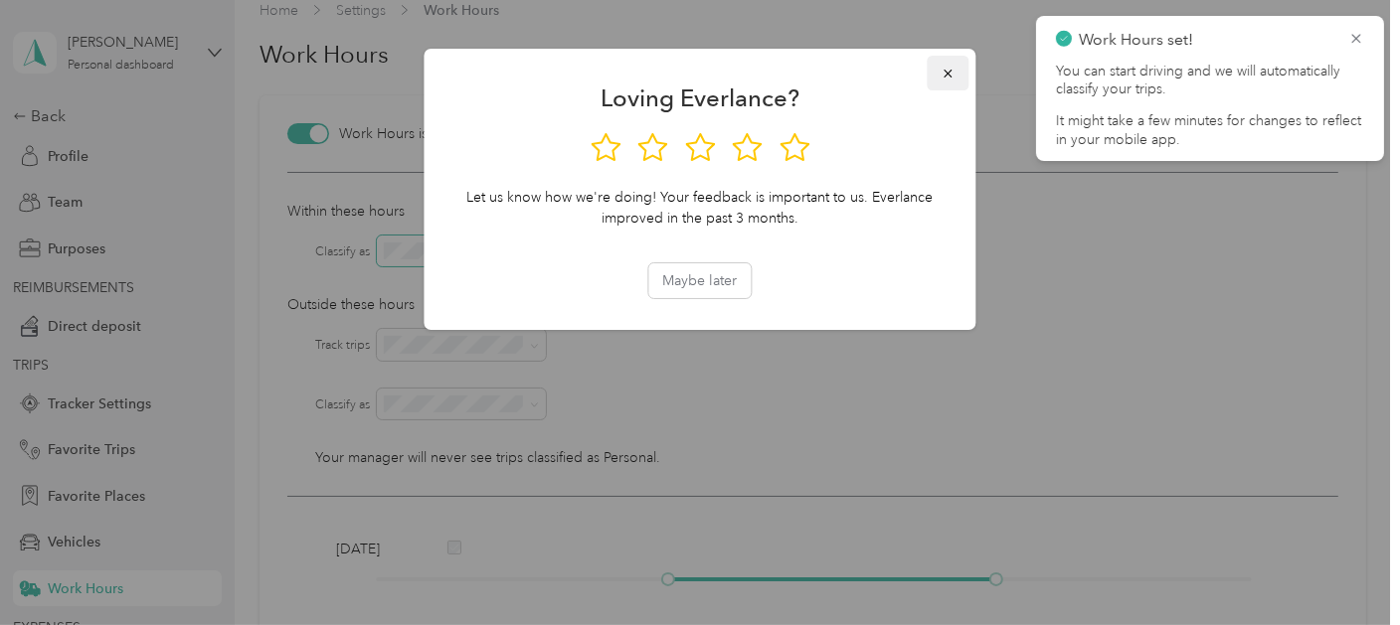
click at [945, 71] on icon "button" at bounding box center [949, 74] width 14 height 14
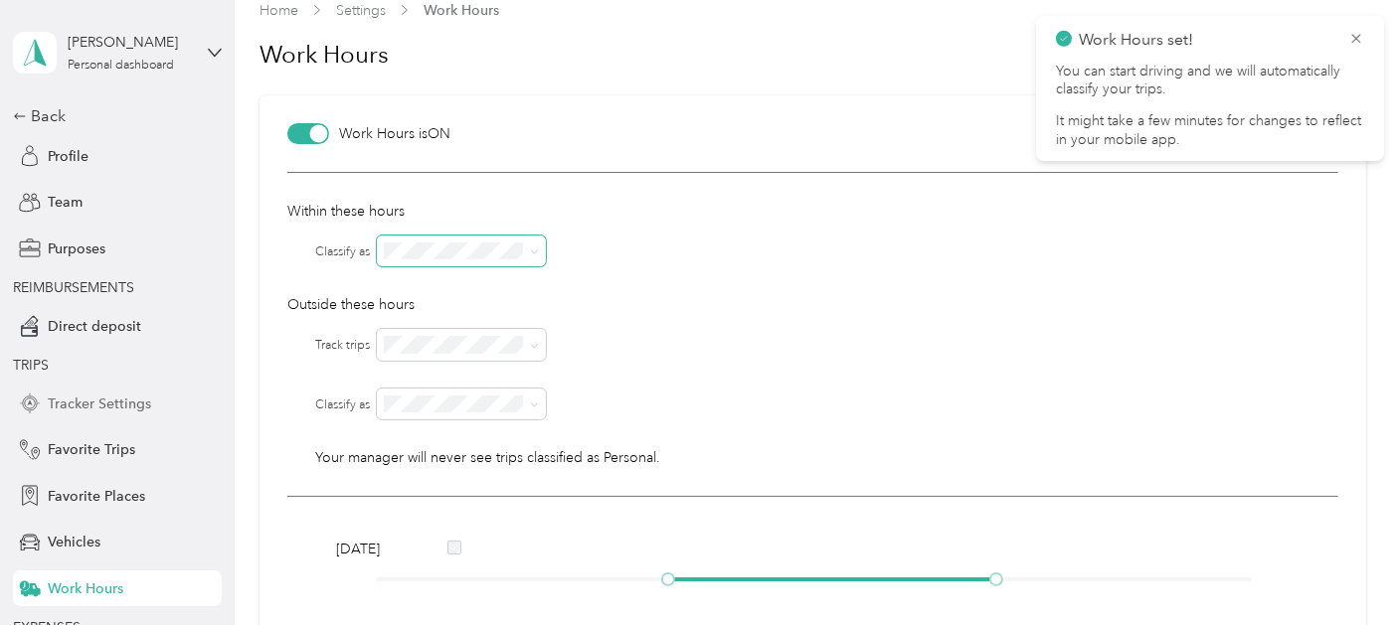
scroll to position [185, 0]
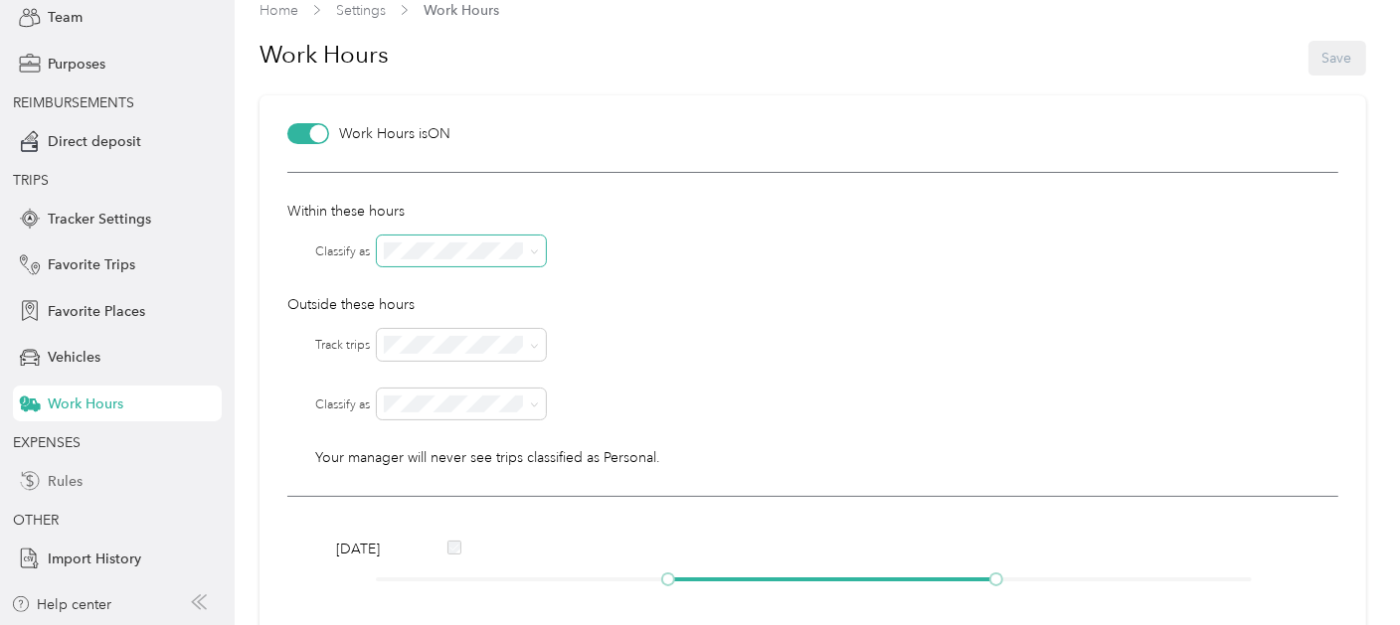
click at [55, 488] on span "Rules" at bounding box center [65, 481] width 35 height 21
